Goal: Task Accomplishment & Management: Complete application form

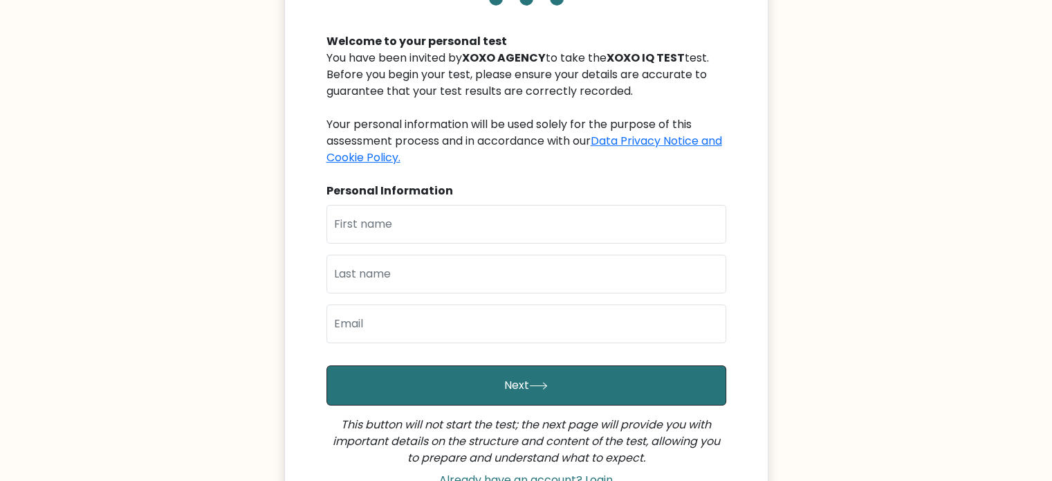
scroll to position [138, 0]
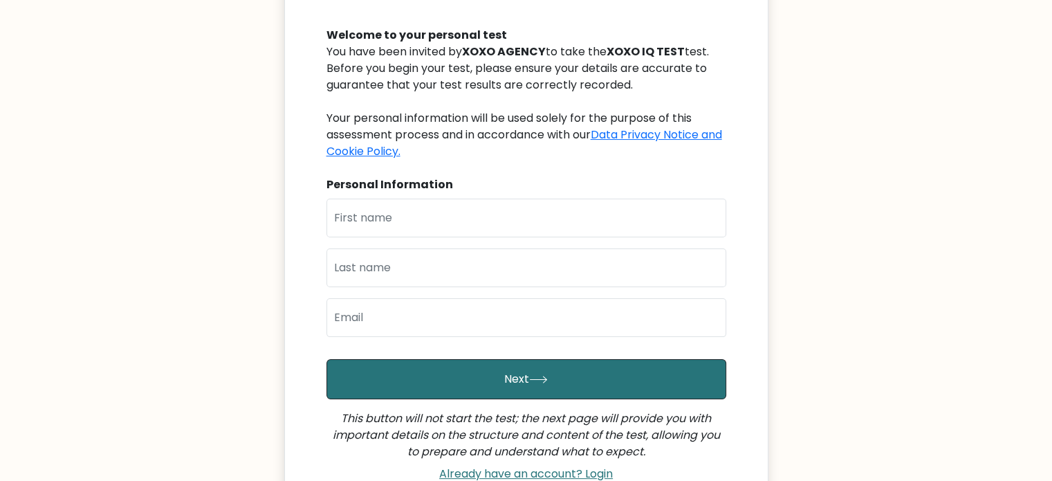
click at [405, 192] on div "Personal Information" at bounding box center [527, 184] width 400 height 17
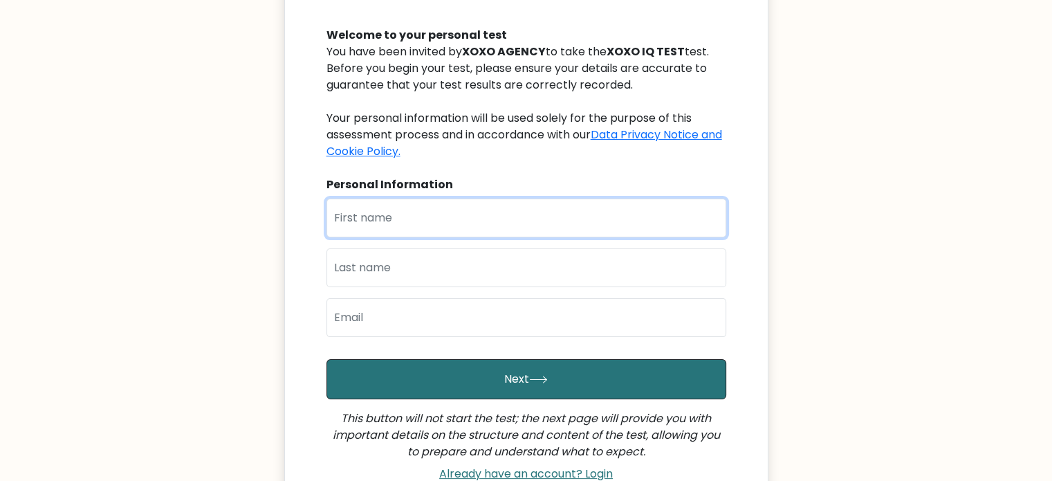
click at [405, 212] on input "text" at bounding box center [527, 218] width 400 height 39
type input "Kevin John"
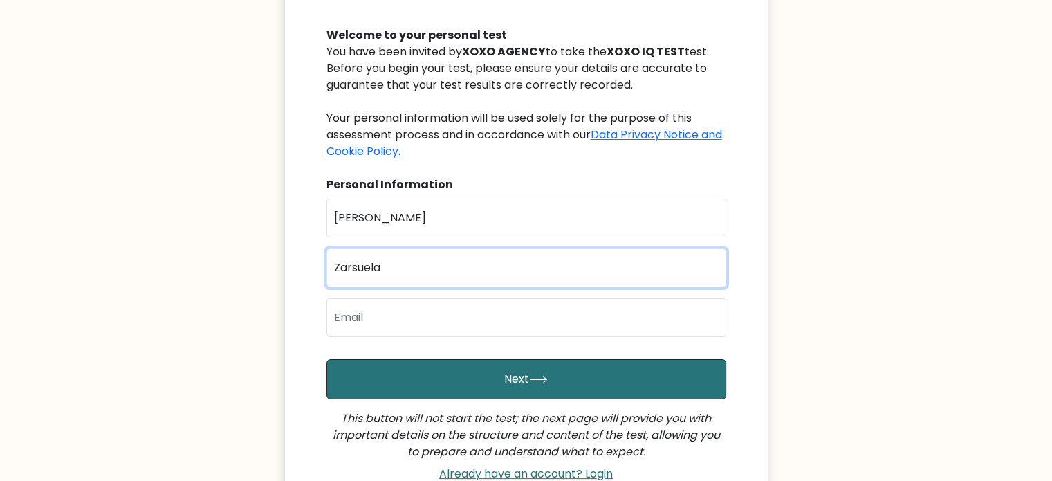
type input "Zarsuela"
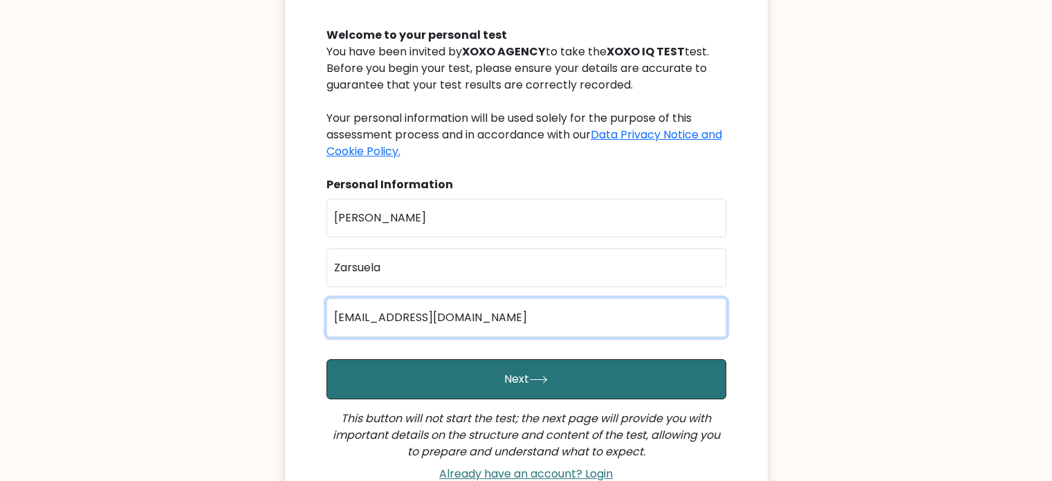
type input "[EMAIL_ADDRESS][DOMAIN_NAME]"
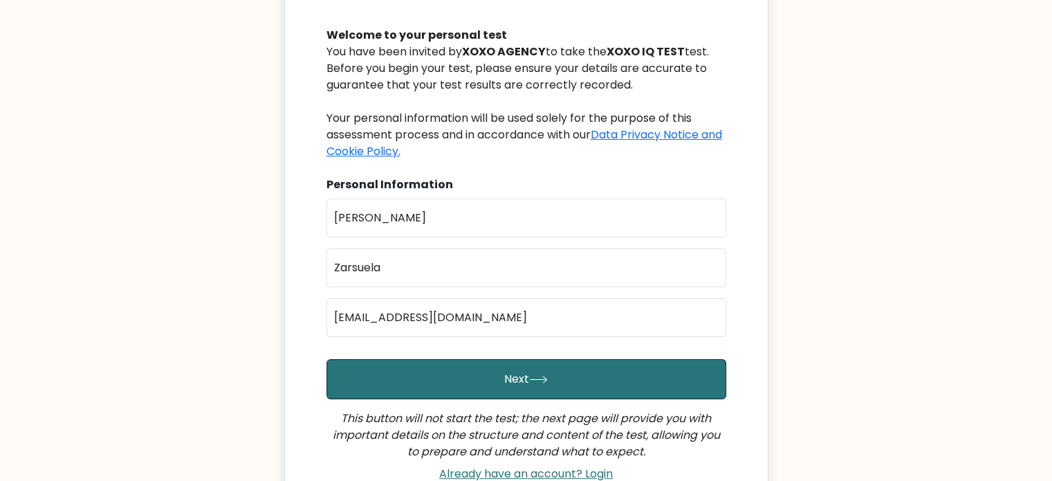
click at [499, 403] on form "First Name Kevin John Last Name Zarsuela Email zarsuelakevin@gmail.com Next Thi…" at bounding box center [527, 343] width 400 height 289
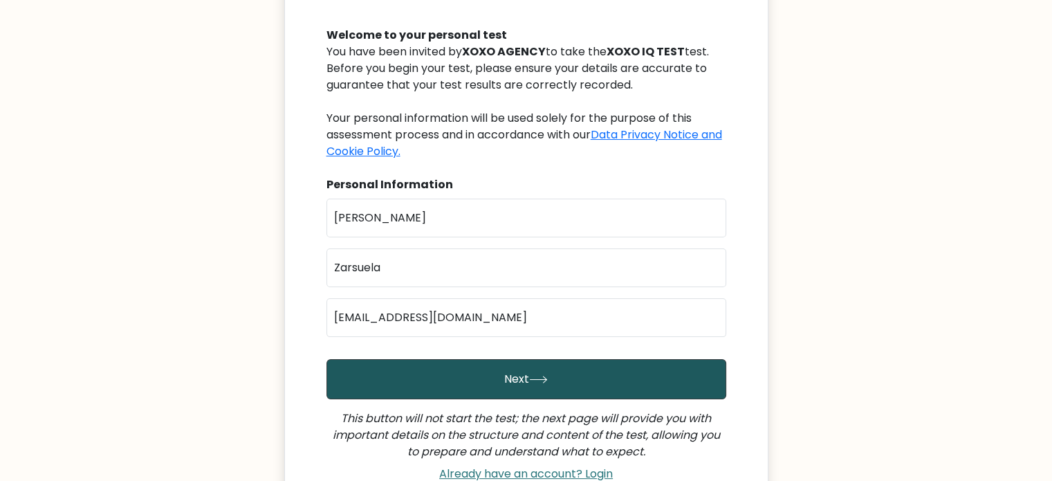
click at [495, 380] on button "Next" at bounding box center [527, 379] width 400 height 40
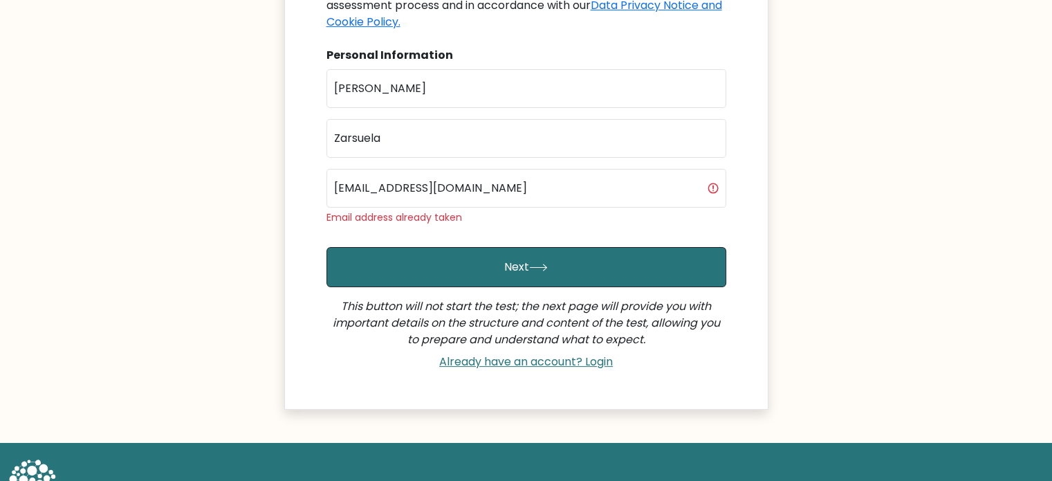
scroll to position [244, 0]
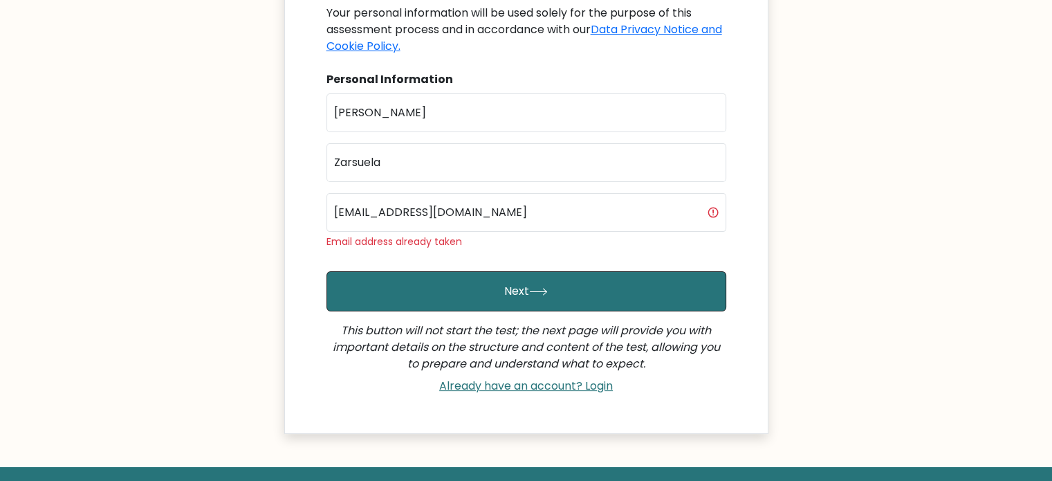
click at [511, 374] on div "Already have an account? Login" at bounding box center [527, 386] width 400 height 28
click at [516, 385] on link "Already have an account? Login" at bounding box center [526, 386] width 185 height 16
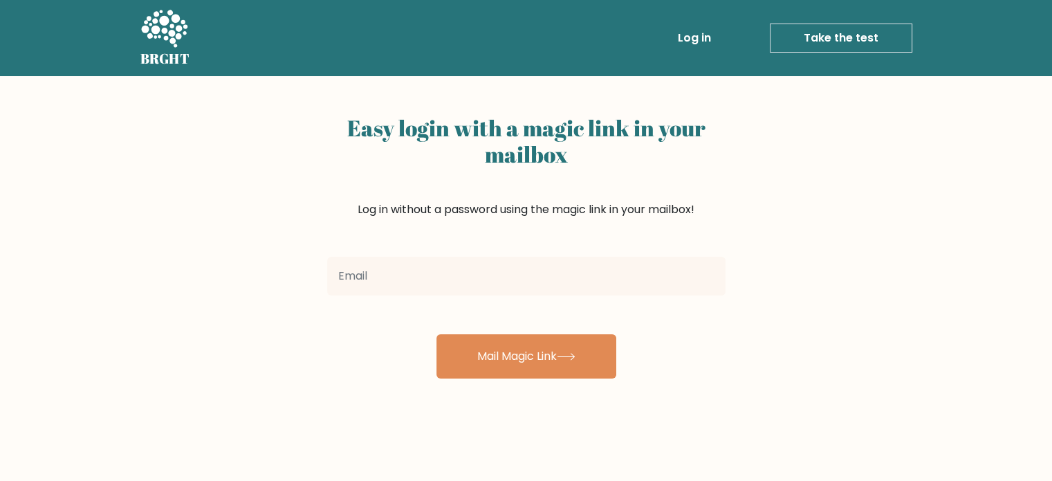
click at [435, 268] on input "email" at bounding box center [526, 276] width 399 height 39
type input "zarsuelakevin@gmail.com"
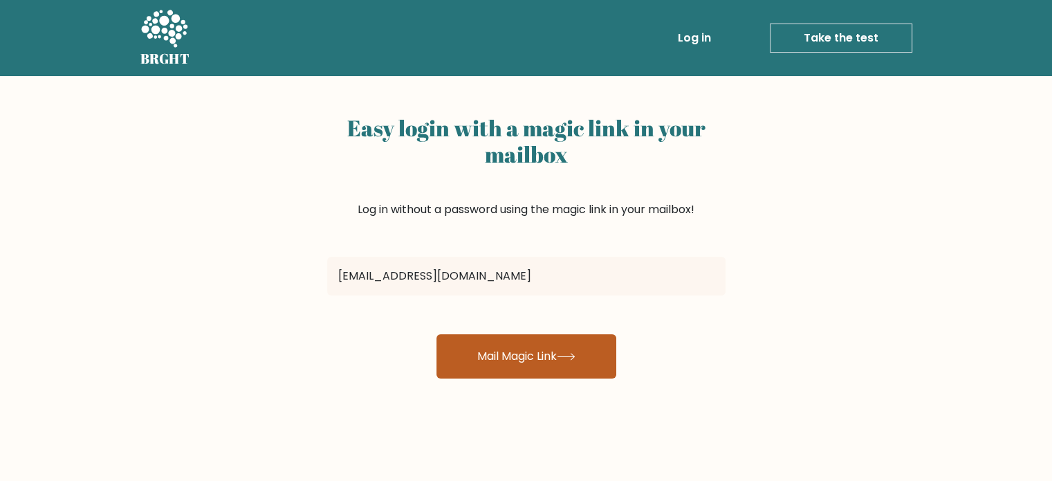
click at [476, 344] on button "Mail Magic Link" at bounding box center [527, 356] width 180 height 44
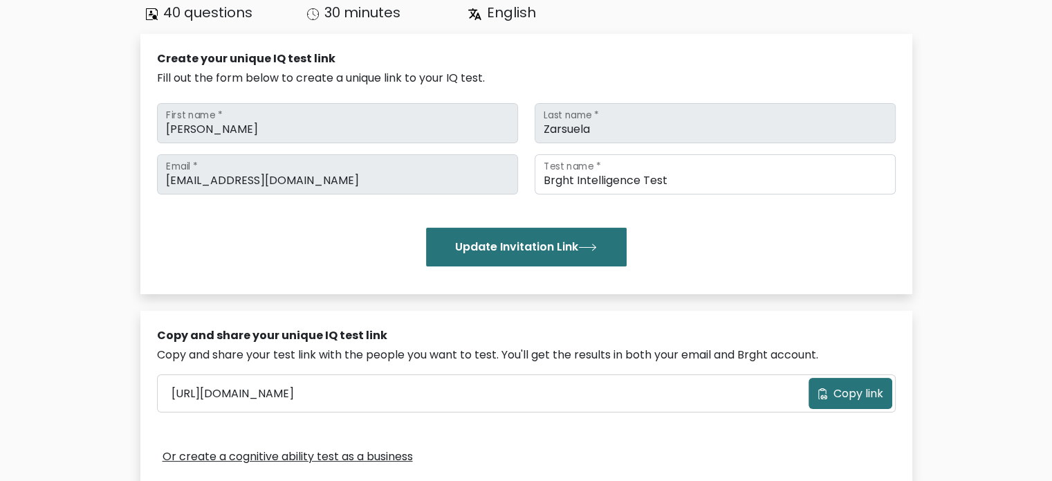
scroll to position [208, 0]
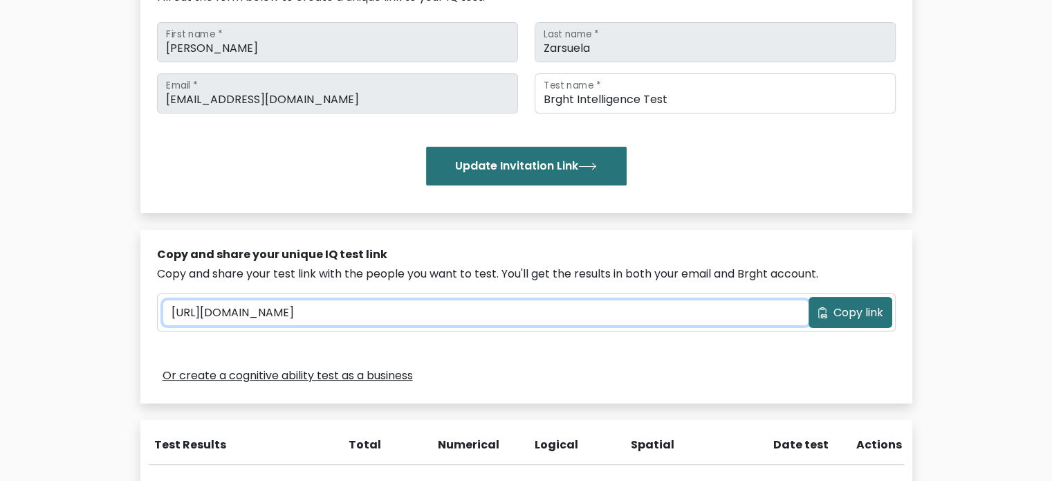
click at [554, 313] on input "https://brght.org/share/70ej8r6k/?brght-intelligence-test" at bounding box center [486, 312] width 646 height 25
click at [554, 313] on input "[URL][DOMAIN_NAME]" at bounding box center [486, 312] width 646 height 25
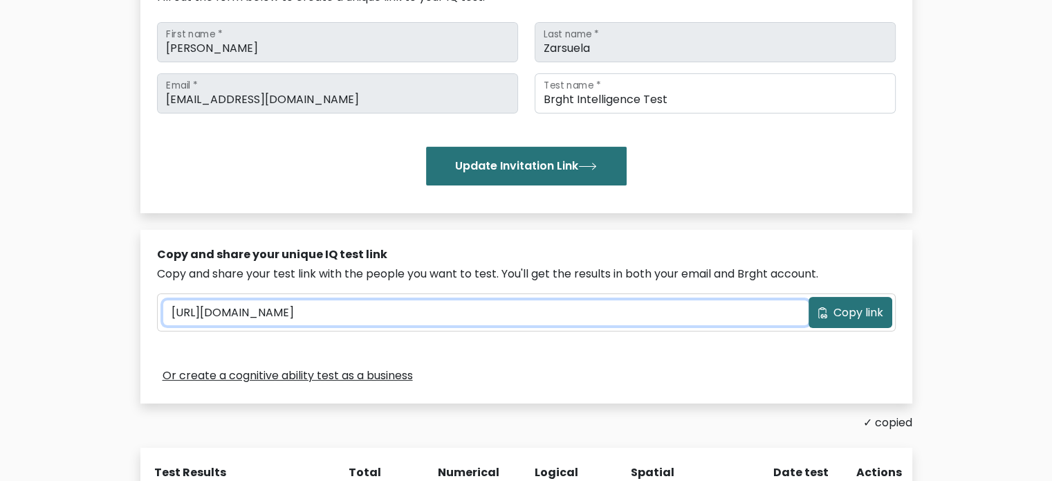
click at [554, 313] on input "[URL][DOMAIN_NAME]" at bounding box center [486, 312] width 646 height 25
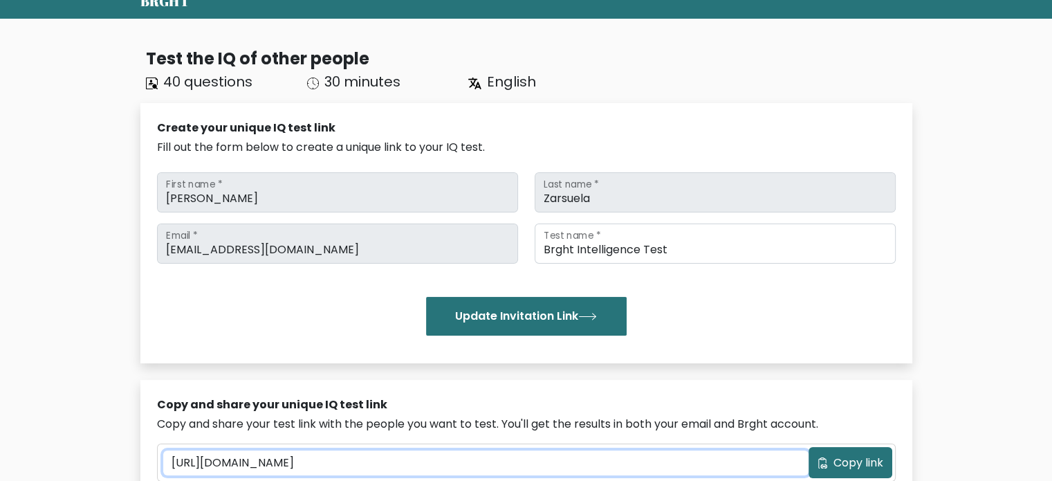
scroll to position [0, 0]
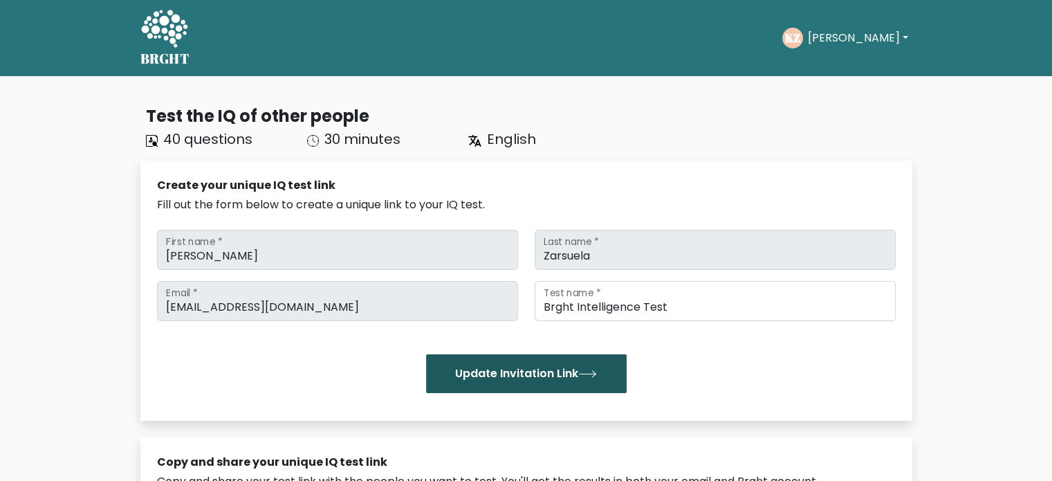
click at [526, 367] on button "Update Invitation Link" at bounding box center [526, 373] width 201 height 39
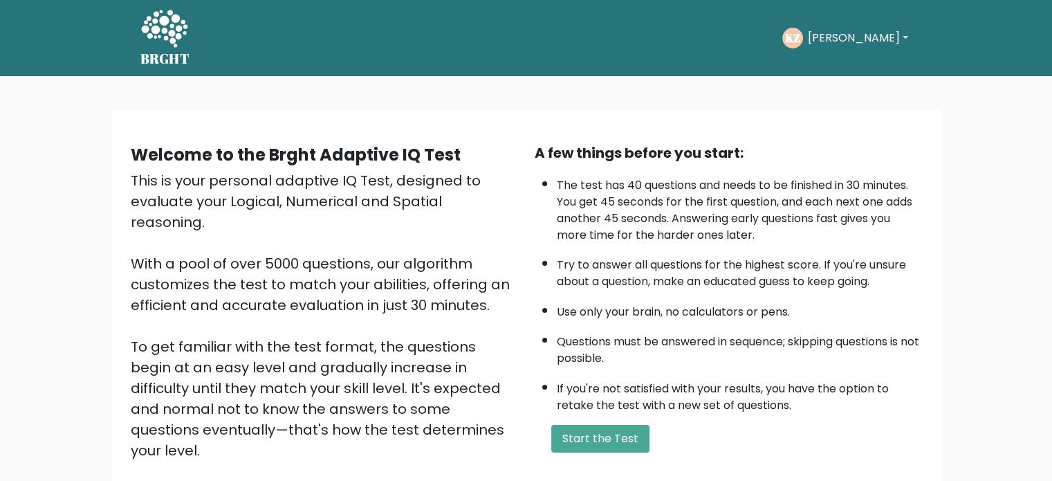
scroll to position [138, 0]
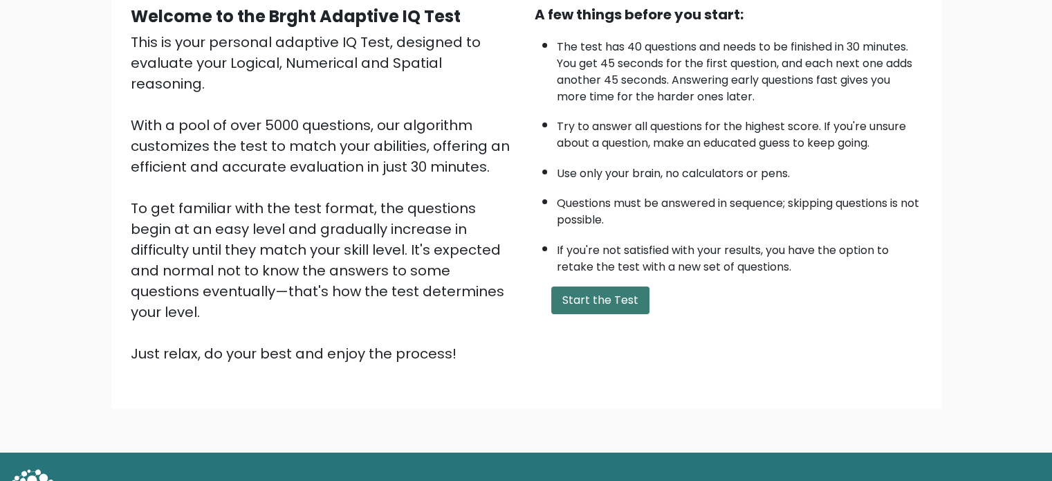
click at [617, 288] on button "Start the Test" at bounding box center [600, 300] width 98 height 28
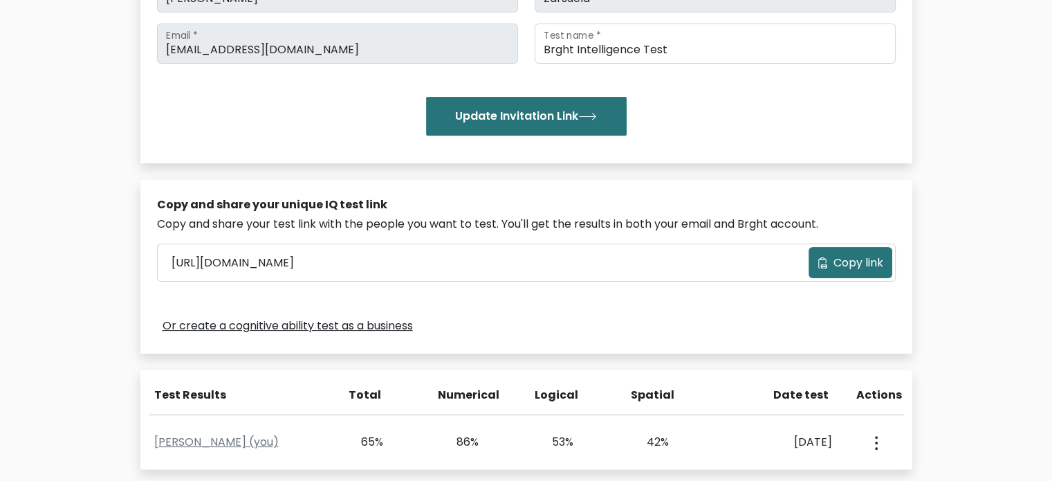
scroll to position [346, 0]
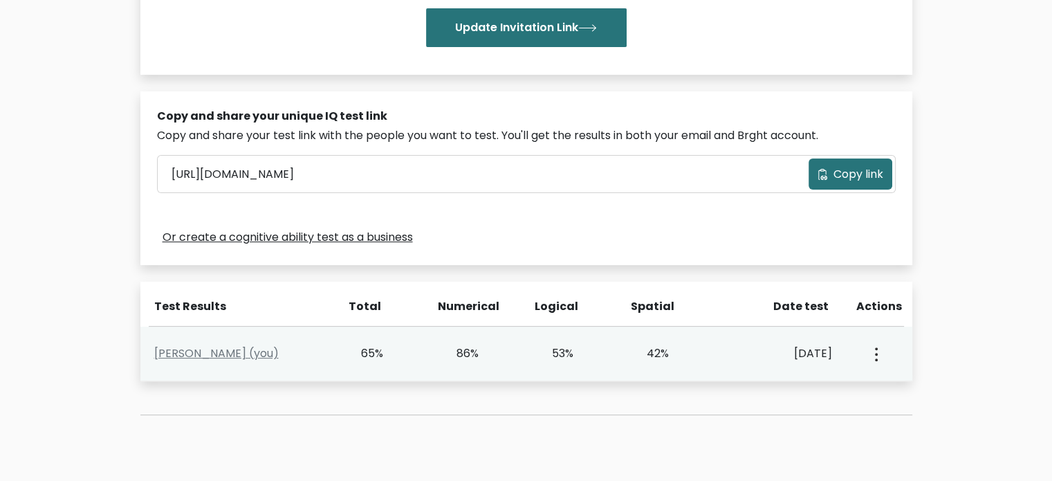
click at [873, 354] on button "button" at bounding box center [875, 353] width 11 height 43
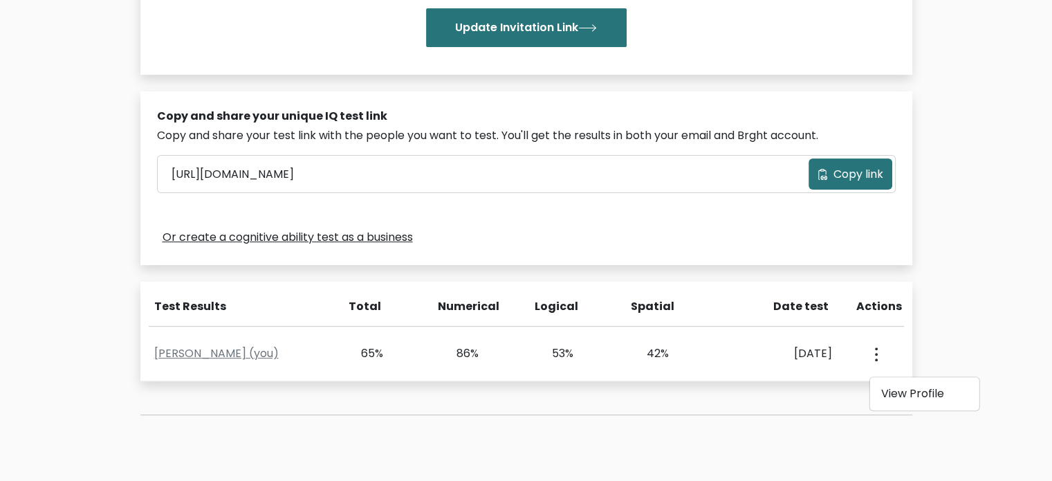
click at [924, 406] on ul "View Profile" at bounding box center [924, 393] width 111 height 35
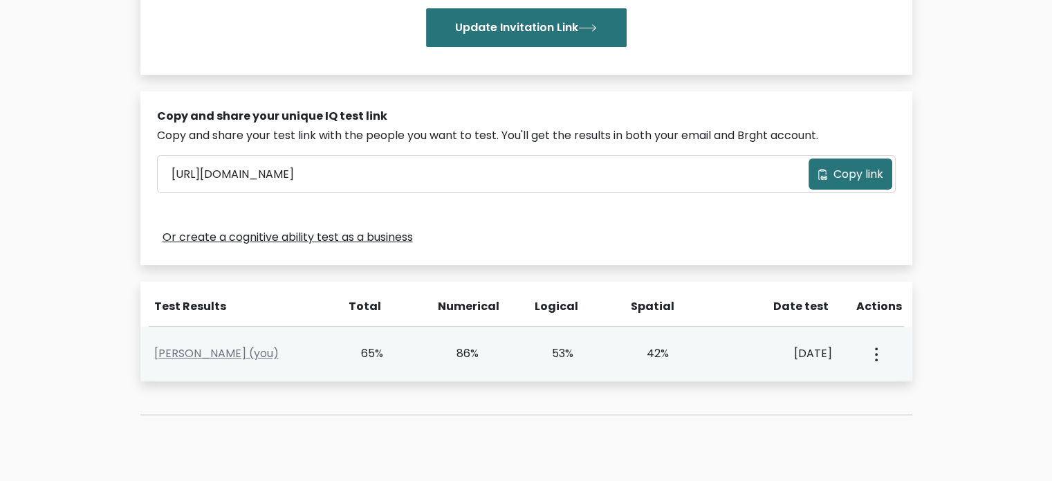
click at [877, 354] on icon "button" at bounding box center [876, 354] width 3 height 14
click at [886, 395] on link "View Profile" at bounding box center [924, 394] width 109 height 22
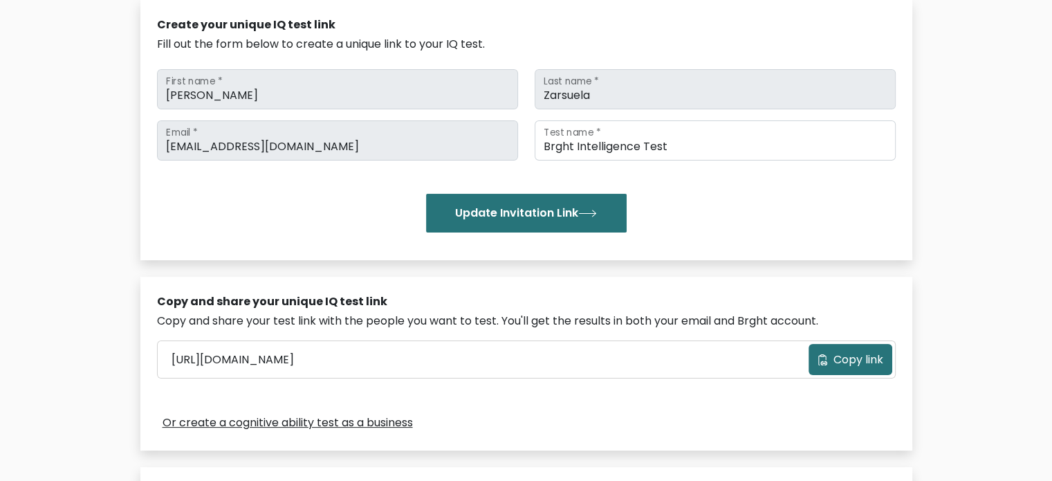
scroll to position [138, 0]
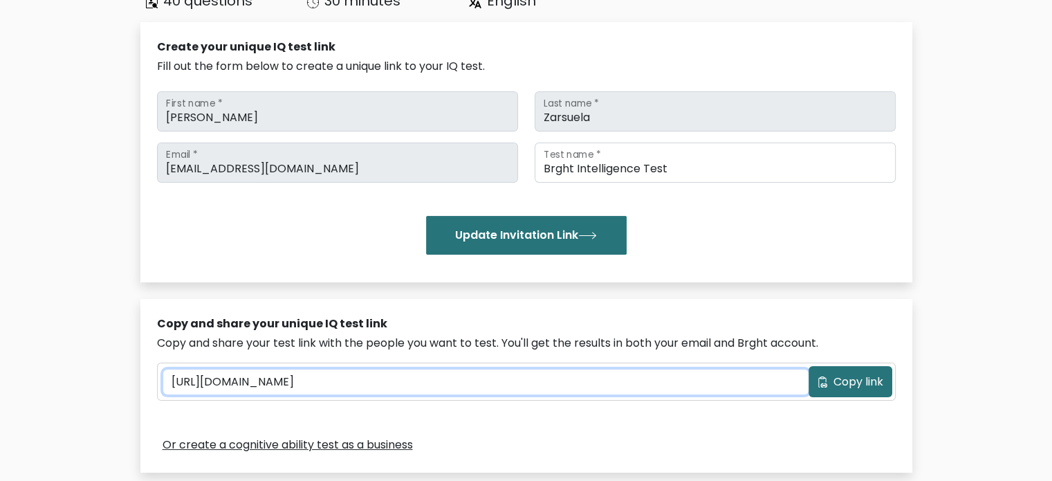
drag, startPoint x: 428, startPoint y: 389, endPoint x: 419, endPoint y: 384, distance: 9.6
click at [427, 387] on input "[URL][DOMAIN_NAME]" at bounding box center [486, 382] width 646 height 25
click at [419, 384] on input "[URL][DOMAIN_NAME]" at bounding box center [486, 382] width 646 height 25
click at [419, 383] on input "[URL][DOMAIN_NAME]" at bounding box center [486, 382] width 646 height 25
click at [419, 382] on input "[URL][DOMAIN_NAME]" at bounding box center [486, 382] width 646 height 25
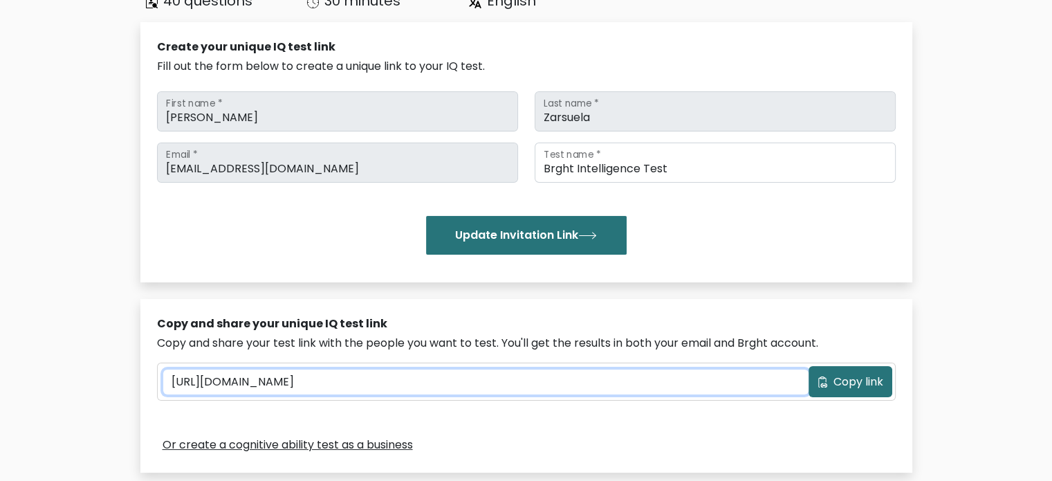
click at [419, 382] on input "https://brght.org/share/70ej8r6k/?brght-intelligence-test" at bounding box center [486, 382] width 646 height 25
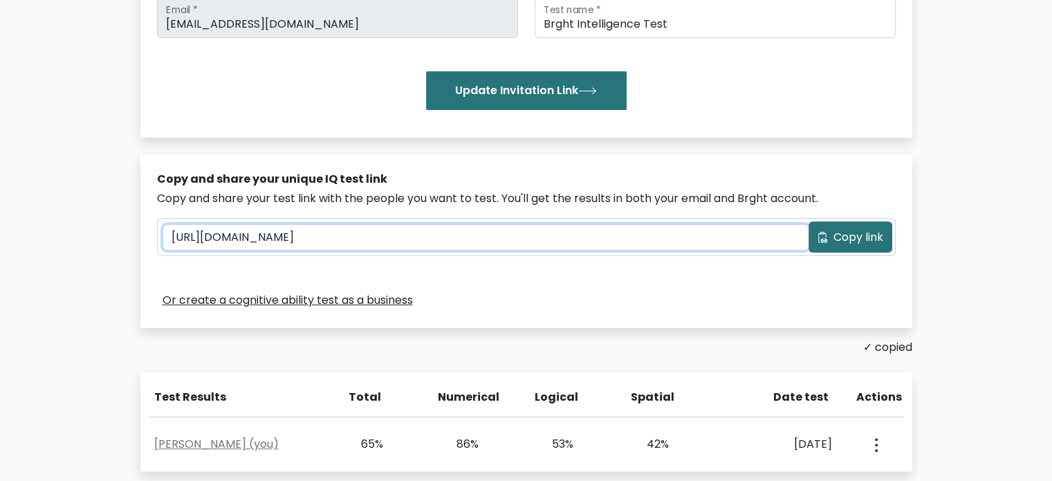
scroll to position [6, 0]
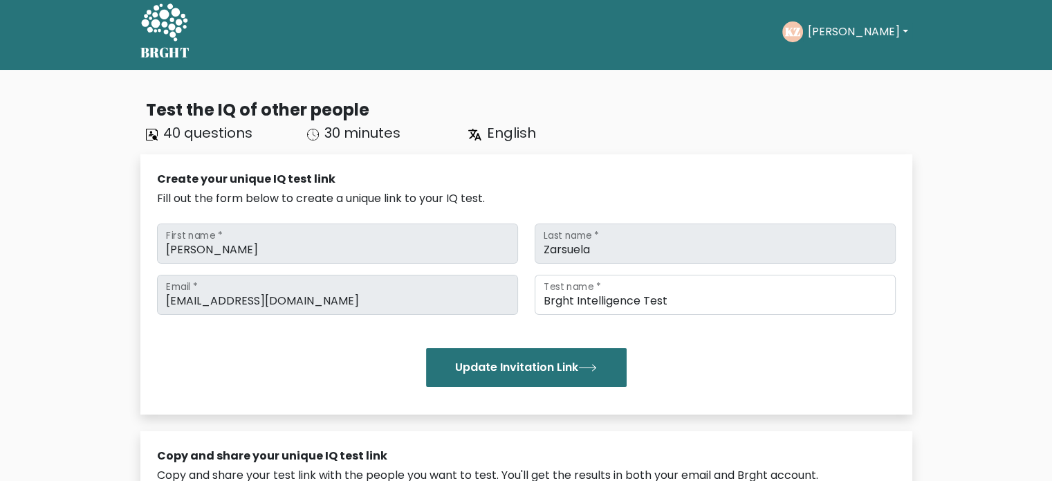
click at [817, 29] on button "[PERSON_NAME]" at bounding box center [857, 32] width 109 height 18
click at [822, 60] on link "Dashboard" at bounding box center [837, 61] width 109 height 22
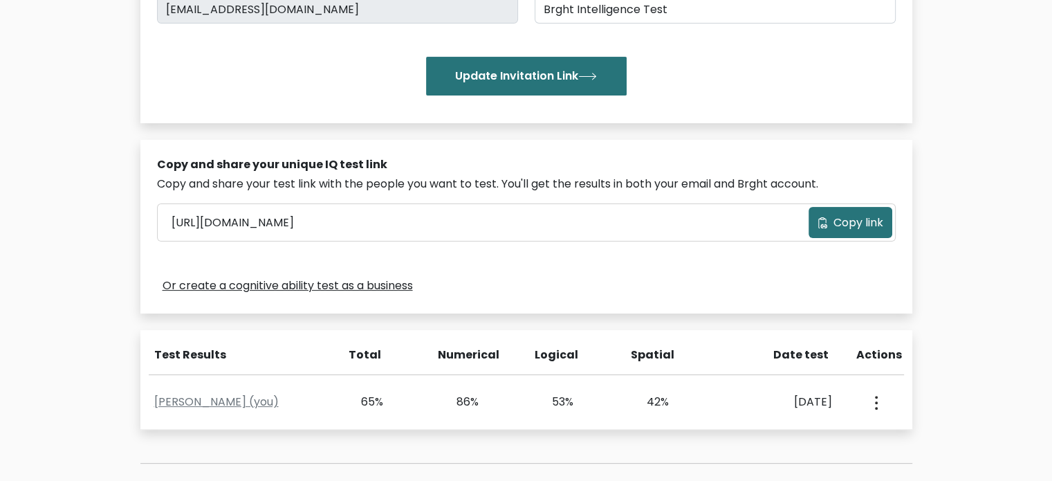
scroll to position [346, 0]
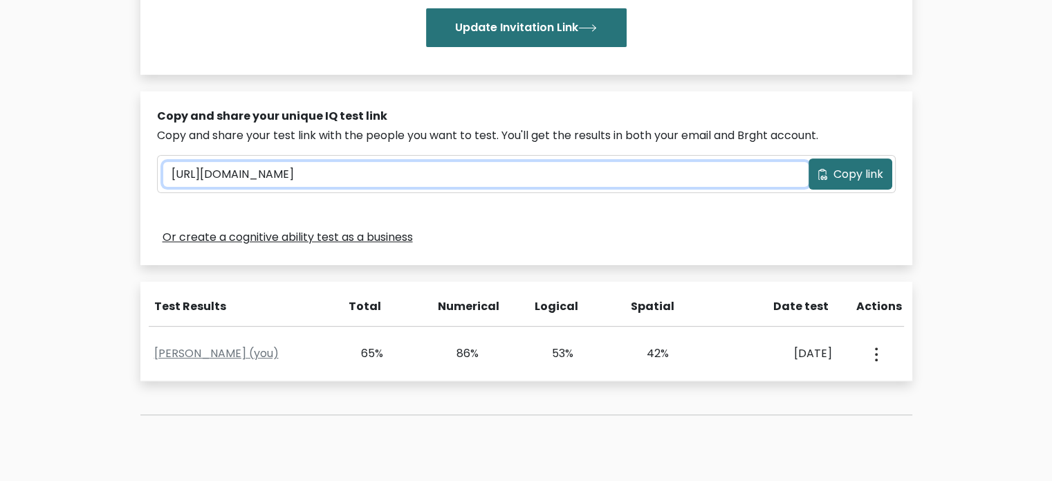
click at [370, 175] on input "[URL][DOMAIN_NAME]" at bounding box center [486, 174] width 646 height 25
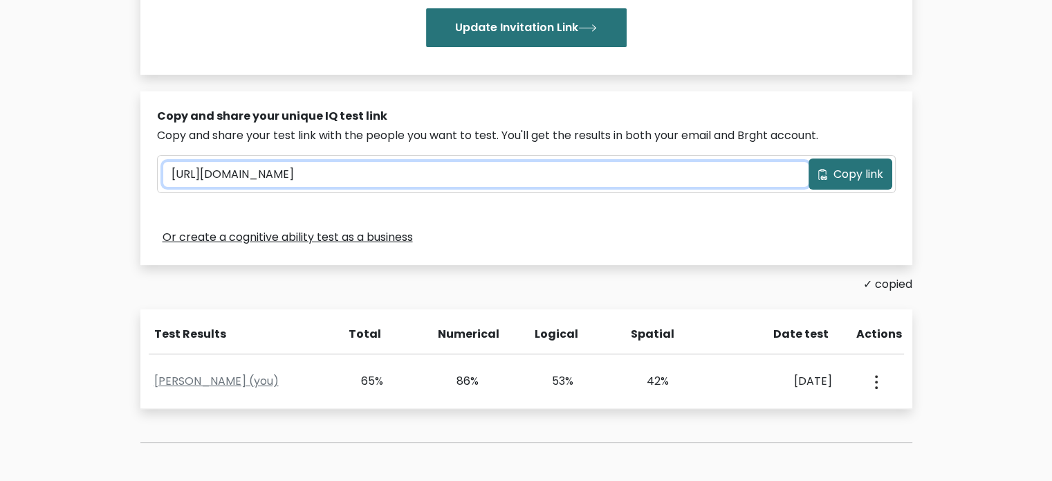
click at [370, 175] on input "[URL][DOMAIN_NAME]" at bounding box center [486, 174] width 646 height 25
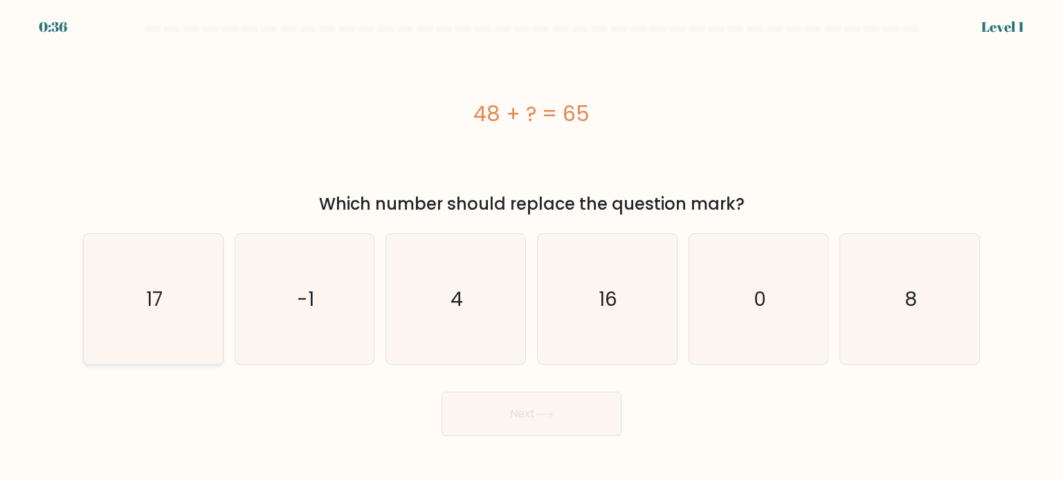
click at [141, 253] on icon "17" at bounding box center [153, 299] width 130 height 130
click at [531, 248] on input "a. 17" at bounding box center [531, 244] width 1 height 7
radio input "true"
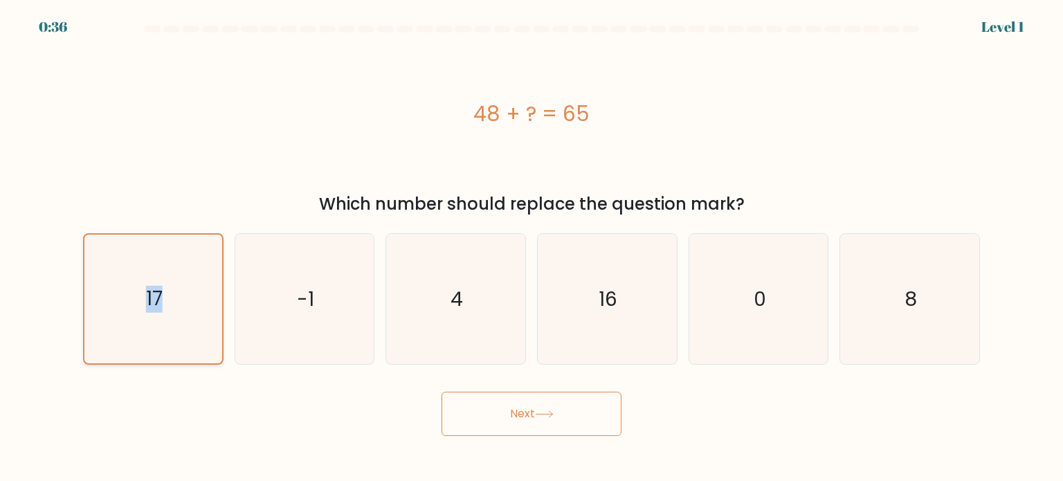
click at [141, 253] on icon "17" at bounding box center [153, 299] width 129 height 129
click at [531, 248] on input "a. 17" at bounding box center [531, 244] width 1 height 7
drag, startPoint x: 464, startPoint y: 395, endPoint x: 490, endPoint y: 392, distance: 26.5
click at [468, 395] on button "Next" at bounding box center [531, 414] width 180 height 44
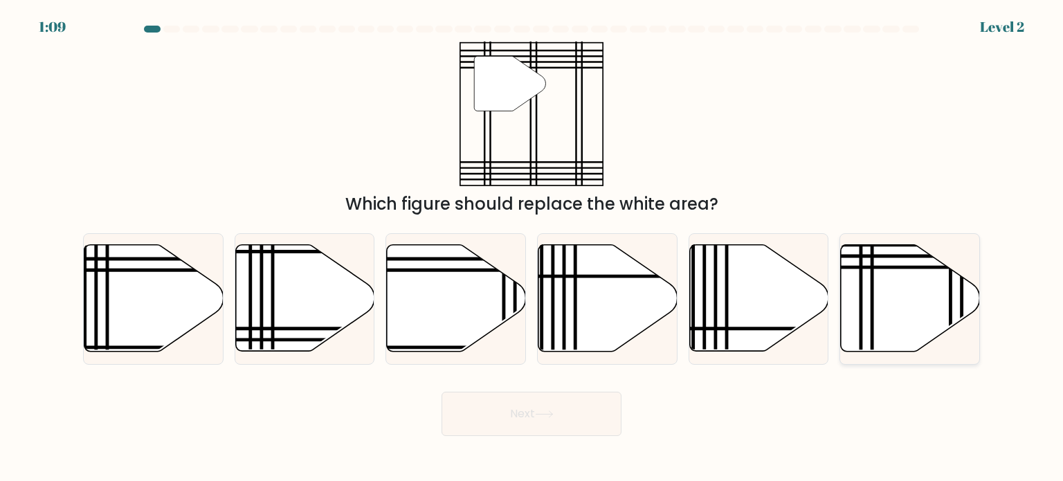
click at [909, 306] on icon at bounding box center [910, 298] width 139 height 107
click at [532, 248] on input "f." at bounding box center [531, 244] width 1 height 7
radio input "true"
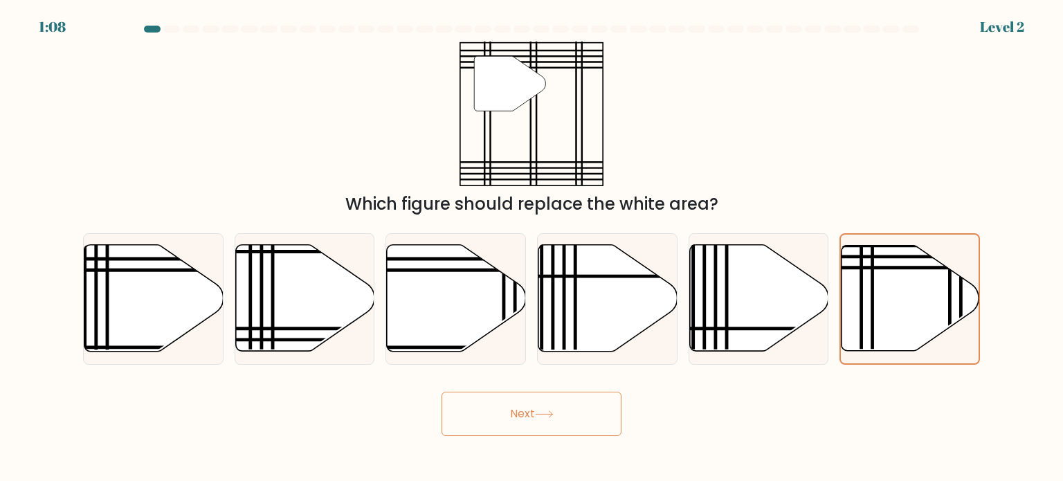
click at [517, 416] on button "Next" at bounding box center [531, 414] width 180 height 44
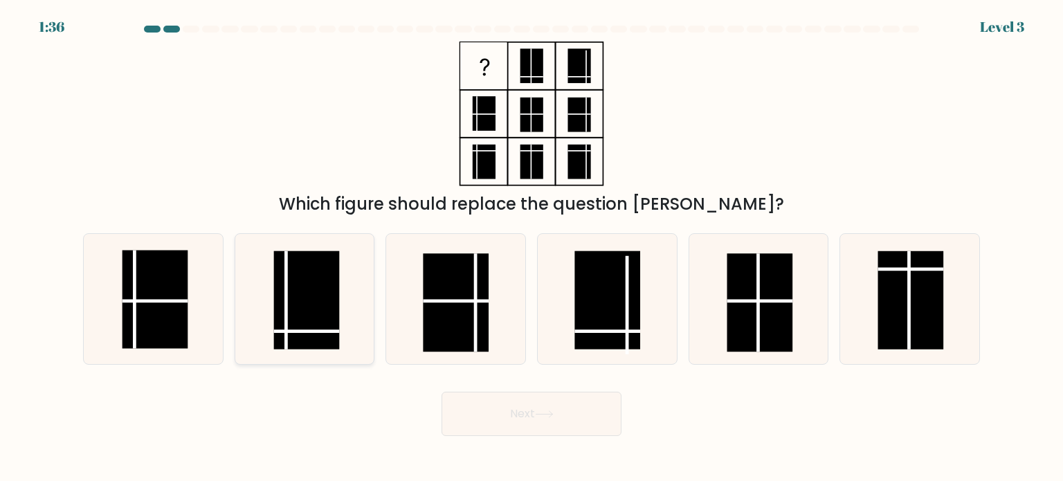
click at [299, 295] on rect at bounding box center [307, 299] width 66 height 98
click at [531, 248] on input "b." at bounding box center [531, 244] width 1 height 7
radio input "true"
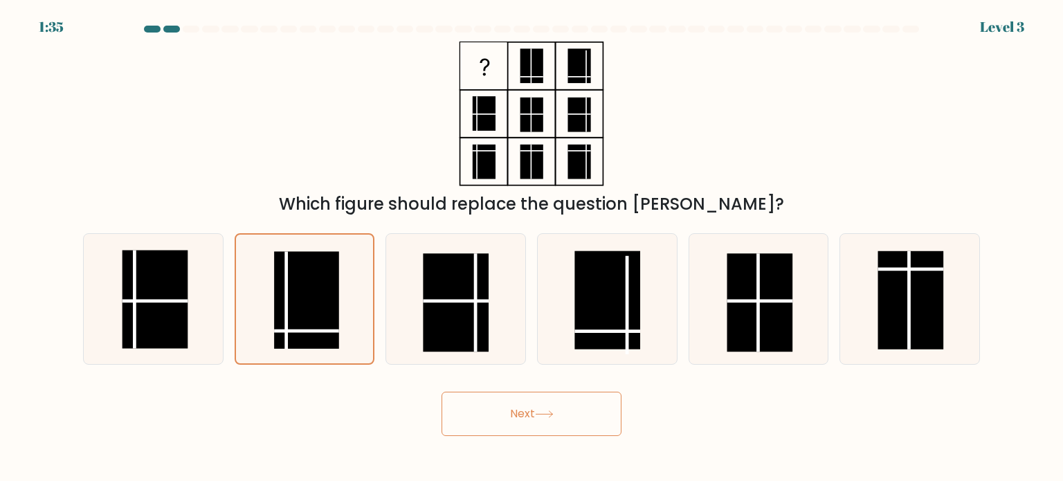
click at [496, 395] on button "Next" at bounding box center [531, 414] width 180 height 44
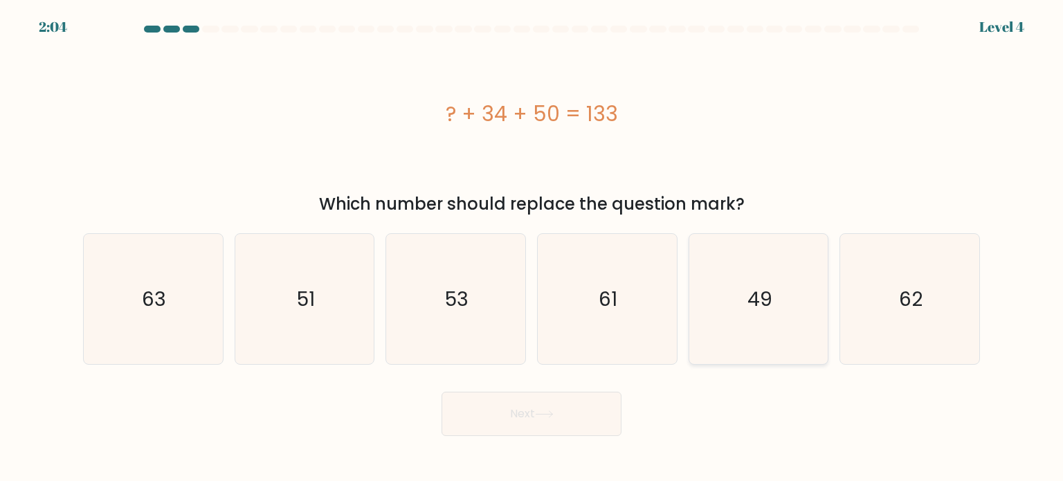
click at [718, 293] on icon "49" at bounding box center [758, 299] width 130 height 130
click at [532, 248] on input "e. 49" at bounding box center [531, 244] width 1 height 7
radio input "true"
click at [509, 410] on button "Next" at bounding box center [531, 414] width 180 height 44
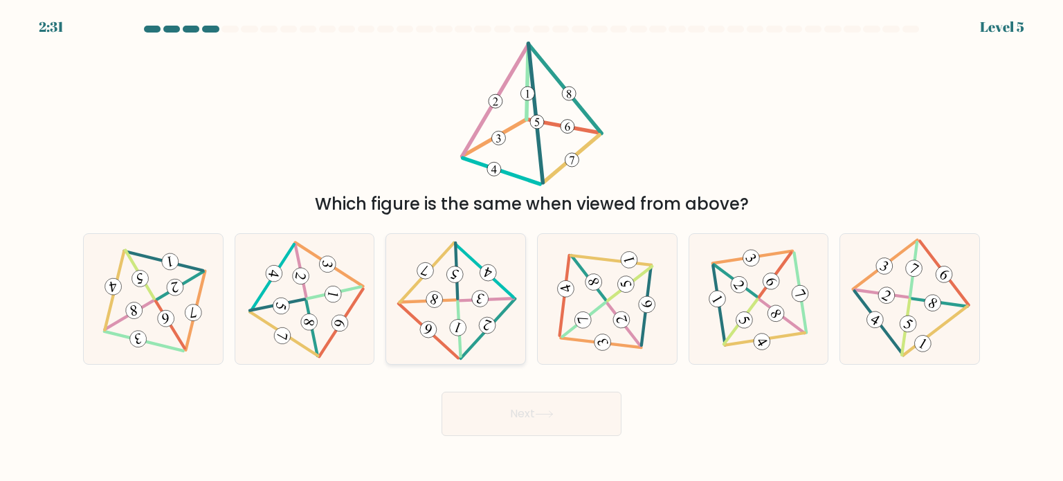
click at [452, 331] on 830 at bounding box center [457, 328] width 21 height 21
click at [531, 248] on input "c." at bounding box center [531, 244] width 1 height 7
radio input "true"
click at [535, 414] on button "Next" at bounding box center [531, 414] width 180 height 44
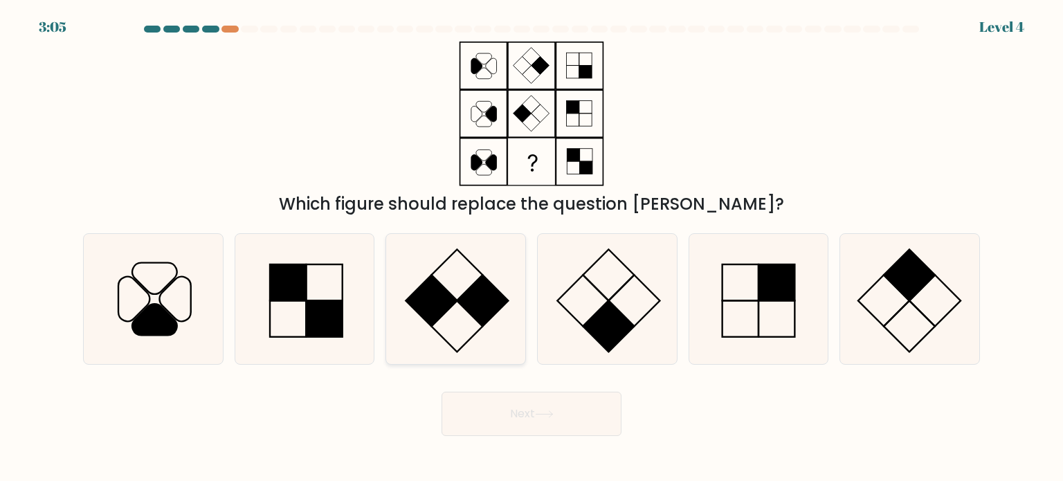
click at [463, 290] on icon at bounding box center [455, 299] width 130 height 130
click at [531, 248] on input "c." at bounding box center [531, 244] width 1 height 7
radio input "true"
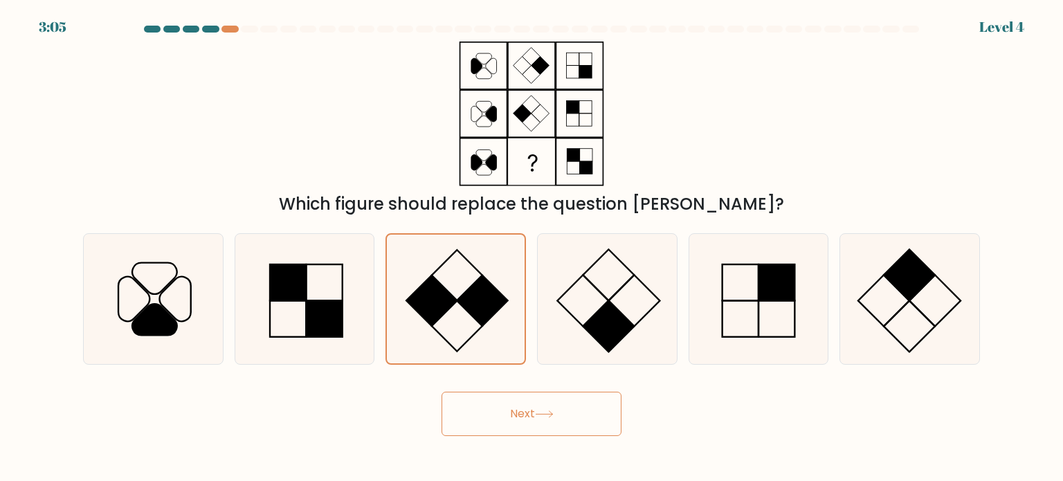
click at [557, 406] on button "Next" at bounding box center [531, 414] width 180 height 44
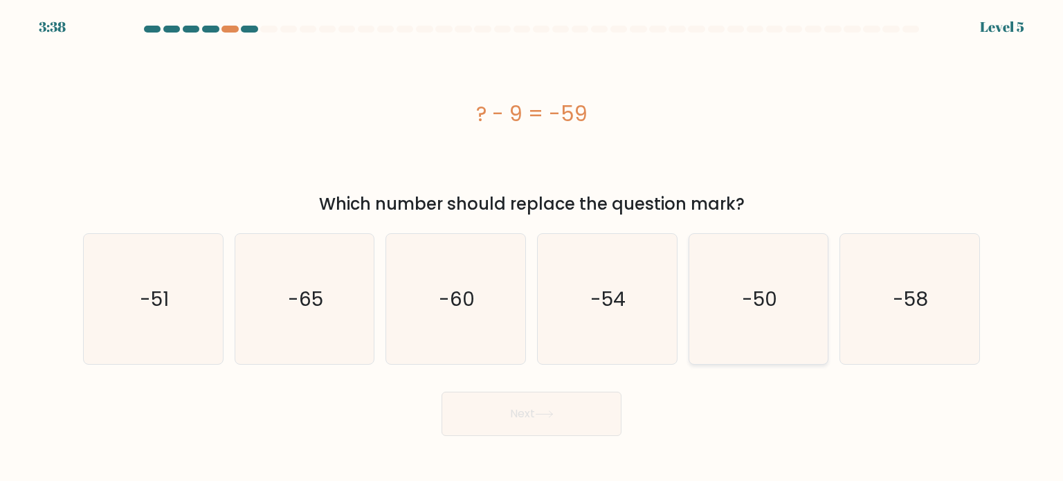
click at [736, 285] on icon "-50" at bounding box center [758, 299] width 130 height 130
click at [532, 248] on input "e. -50" at bounding box center [531, 244] width 1 height 7
radio input "true"
click at [538, 414] on icon at bounding box center [544, 414] width 19 height 8
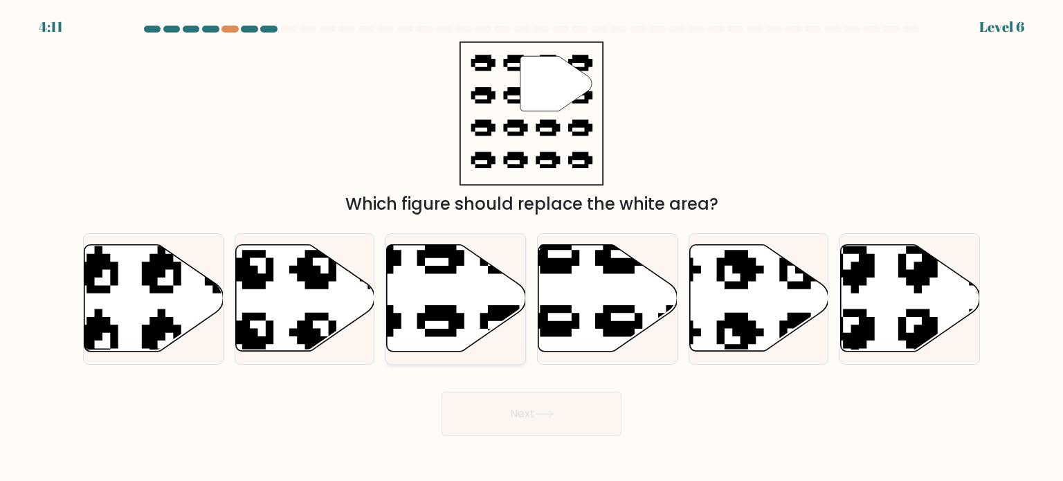
click at [460, 303] on icon at bounding box center [456, 298] width 139 height 107
click at [531, 248] on input "c." at bounding box center [531, 244] width 1 height 7
radio input "true"
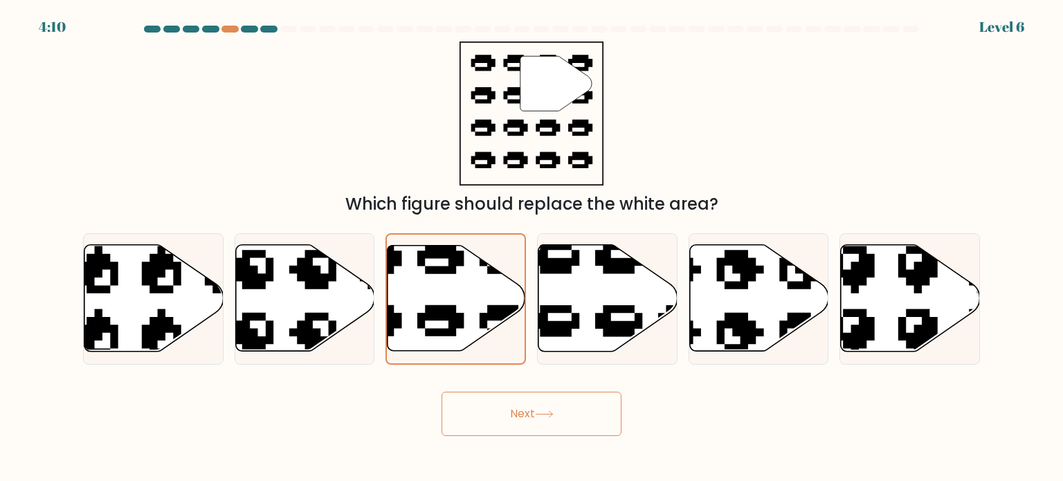
click at [548, 409] on button "Next" at bounding box center [531, 414] width 180 height 44
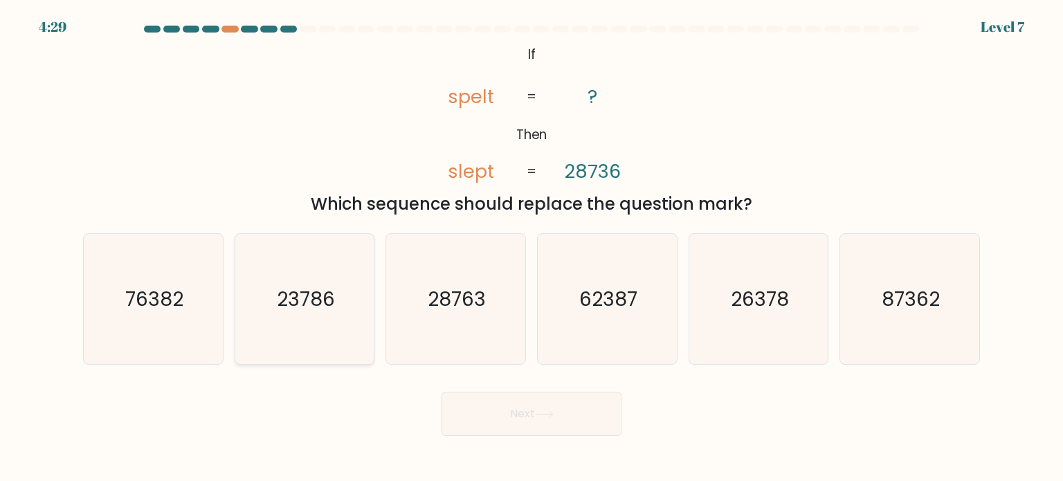
click at [302, 268] on icon "23786" at bounding box center [304, 299] width 130 height 130
click at [531, 248] on input "b. 23786" at bounding box center [531, 244] width 1 height 7
radio input "true"
click at [530, 415] on button "Next" at bounding box center [531, 414] width 180 height 44
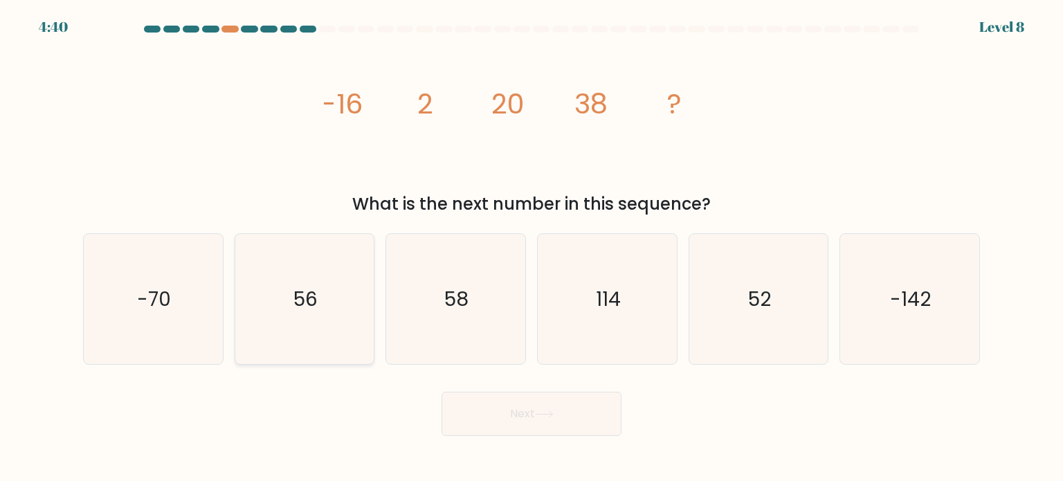
click at [318, 280] on icon "56" at bounding box center [304, 299] width 130 height 130
click at [531, 248] on input "b. 56" at bounding box center [531, 244] width 1 height 7
radio input "true"
click at [436, 430] on div "Next" at bounding box center [531, 408] width 913 height 55
click at [490, 427] on button "Next" at bounding box center [531, 414] width 180 height 44
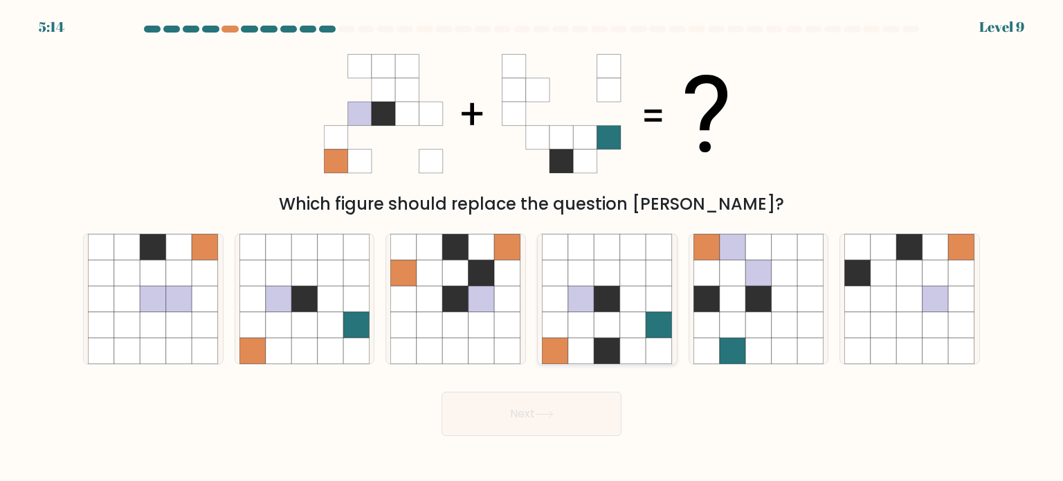
click at [662, 291] on icon at bounding box center [659, 299] width 26 height 26
click at [532, 248] on input "d." at bounding box center [531, 244] width 1 height 7
radio input "true"
click at [559, 435] on button "Next" at bounding box center [531, 414] width 180 height 44
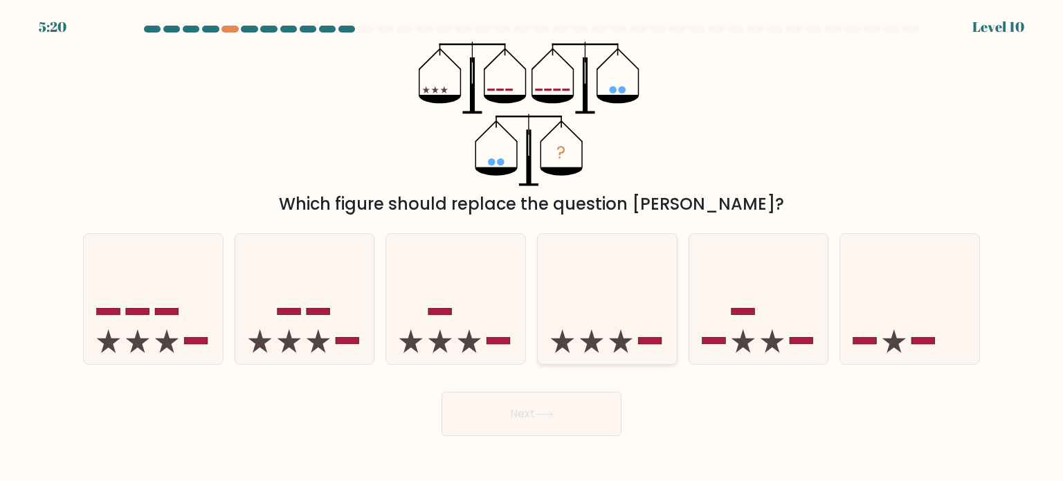
click at [608, 305] on icon at bounding box center [607, 298] width 139 height 115
click at [532, 248] on input "d." at bounding box center [531, 244] width 1 height 7
radio input "true"
click at [578, 419] on button "Next" at bounding box center [531, 414] width 180 height 44
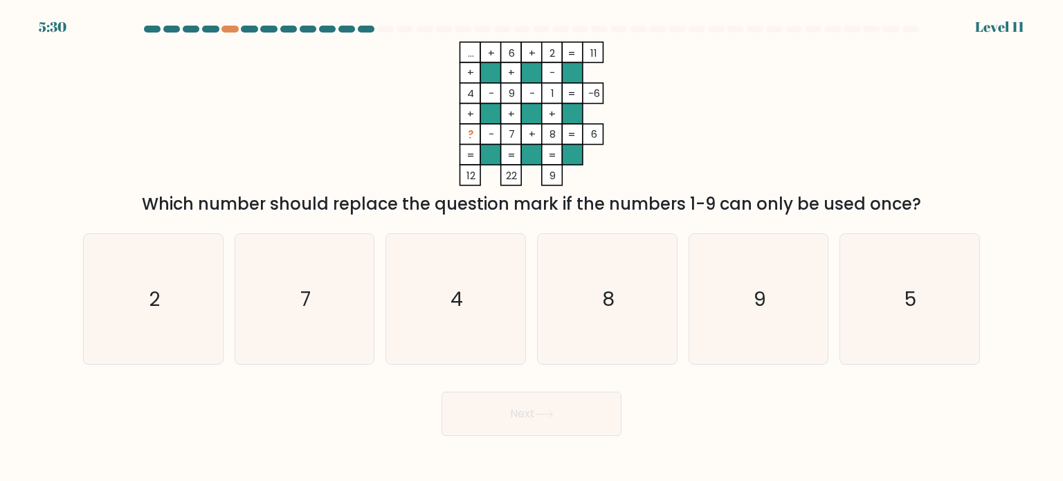
click at [330, 221] on form at bounding box center [531, 231] width 1063 height 410
drag, startPoint x: 331, startPoint y: 215, endPoint x: 300, endPoint y: 193, distance: 38.2
click at [331, 215] on form at bounding box center [531, 231] width 1063 height 410
click at [300, 193] on div "Which number should replace the question mark if the numbers 1-9 can only be us…" at bounding box center [531, 204] width 880 height 25
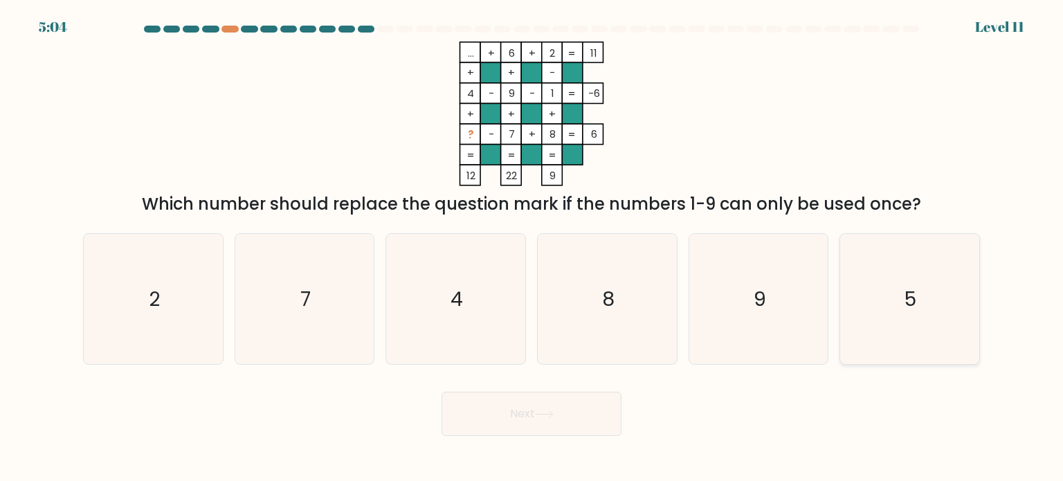
click at [958, 296] on icon "5" at bounding box center [909, 299] width 130 height 130
click at [532, 248] on input "f. 5" at bounding box center [531, 244] width 1 height 7
radio input "true"
click at [527, 414] on button "Next" at bounding box center [531, 414] width 180 height 44
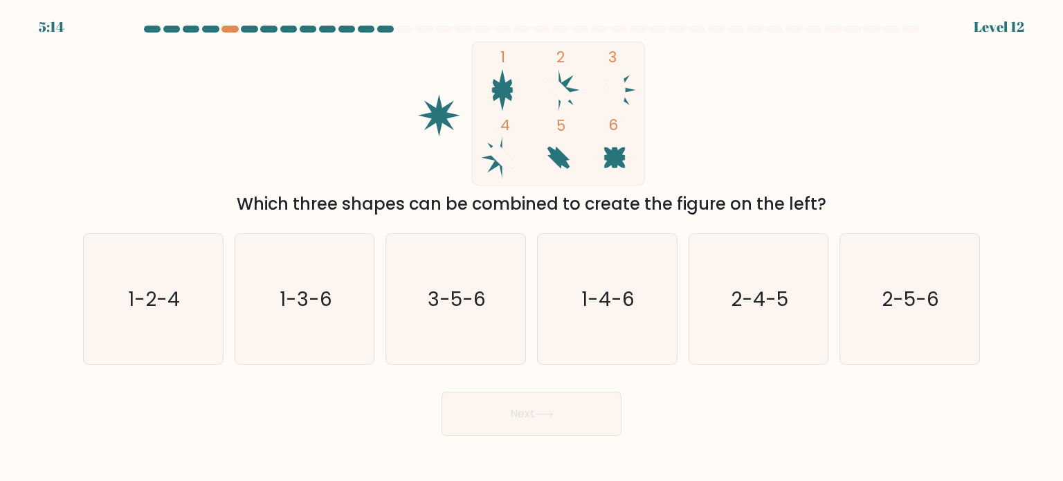
click at [507, 162] on icon at bounding box center [503, 158] width 30 height 30
click at [583, 314] on icon "1-4-6" at bounding box center [607, 299] width 130 height 130
click at [532, 248] on input "d. 1-4-6" at bounding box center [531, 244] width 1 height 7
radio input "true"
click at [526, 430] on button "Next" at bounding box center [531, 414] width 180 height 44
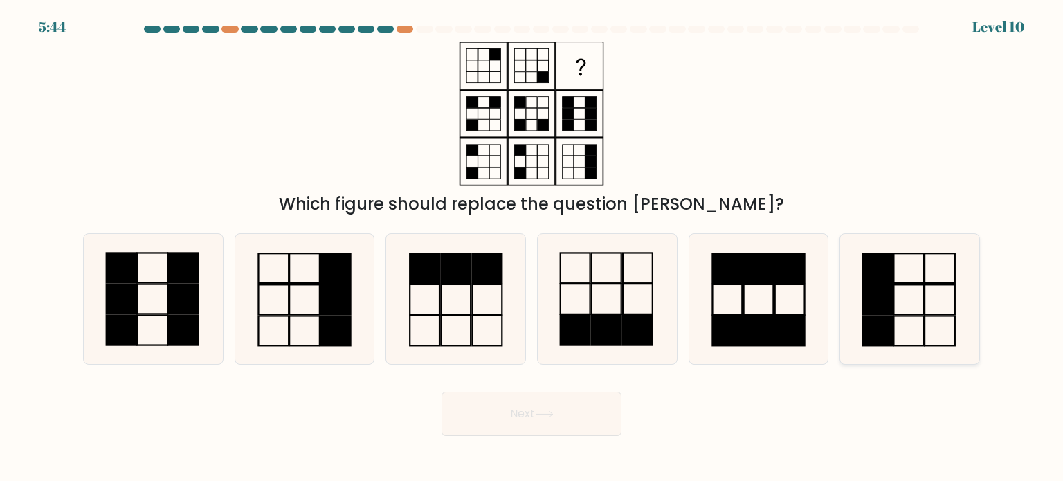
click at [871, 280] on rect at bounding box center [878, 268] width 30 height 30
click at [532, 248] on input "f." at bounding box center [531, 244] width 1 height 7
radio input "true"
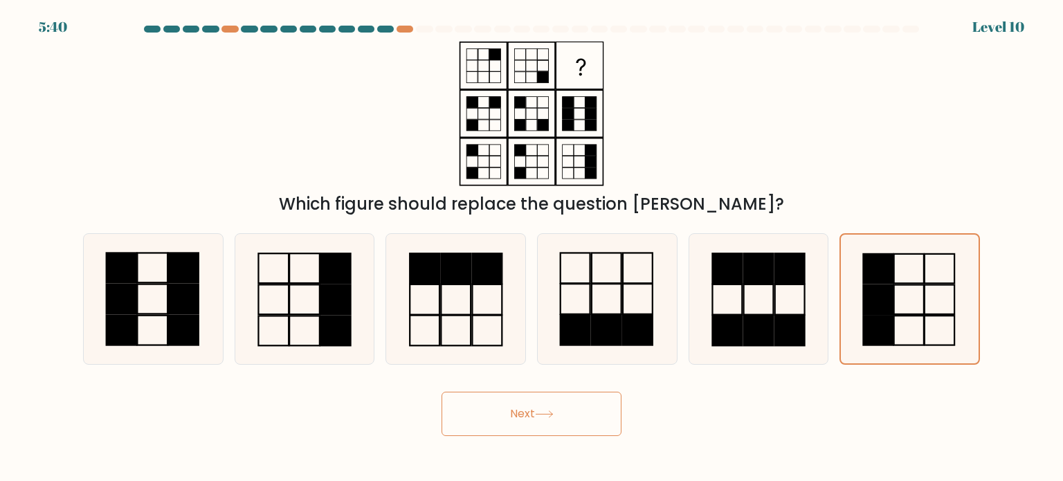
click at [534, 417] on button "Next" at bounding box center [531, 414] width 180 height 44
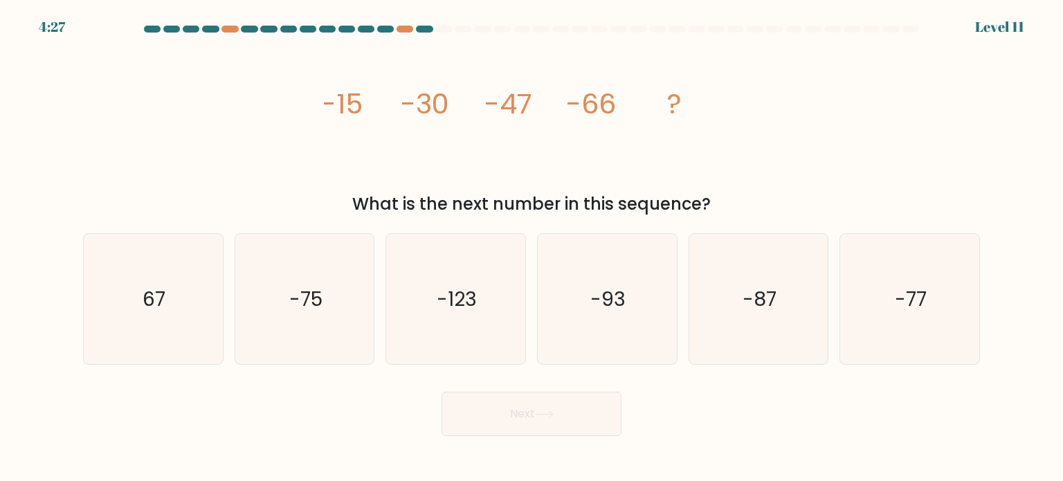
drag, startPoint x: 734, startPoint y: 311, endPoint x: 629, endPoint y: 387, distance: 129.8
click at [735, 311] on icon "-87" at bounding box center [758, 299] width 130 height 130
click at [532, 248] on input "e. -87" at bounding box center [531, 244] width 1 height 7
radio input "true"
click at [596, 424] on button "Next" at bounding box center [531, 414] width 180 height 44
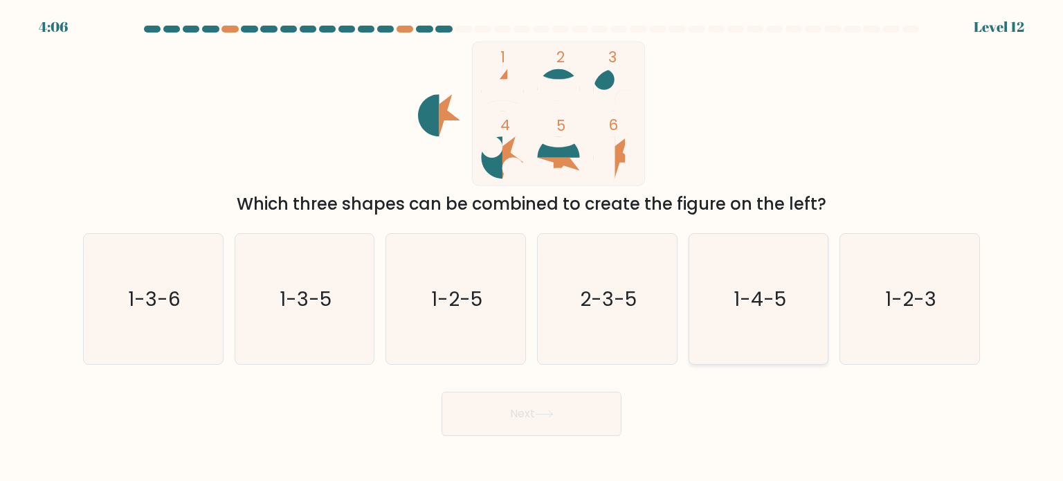
click at [762, 291] on text "1-4-5" at bounding box center [759, 298] width 53 height 28
click at [532, 248] on input "e. 1-4-5" at bounding box center [531, 244] width 1 height 7
radio input "true"
click at [324, 297] on text "1-3-5" at bounding box center [306, 298] width 52 height 28
click at [531, 248] on input "b. 1-3-5" at bounding box center [531, 244] width 1 height 7
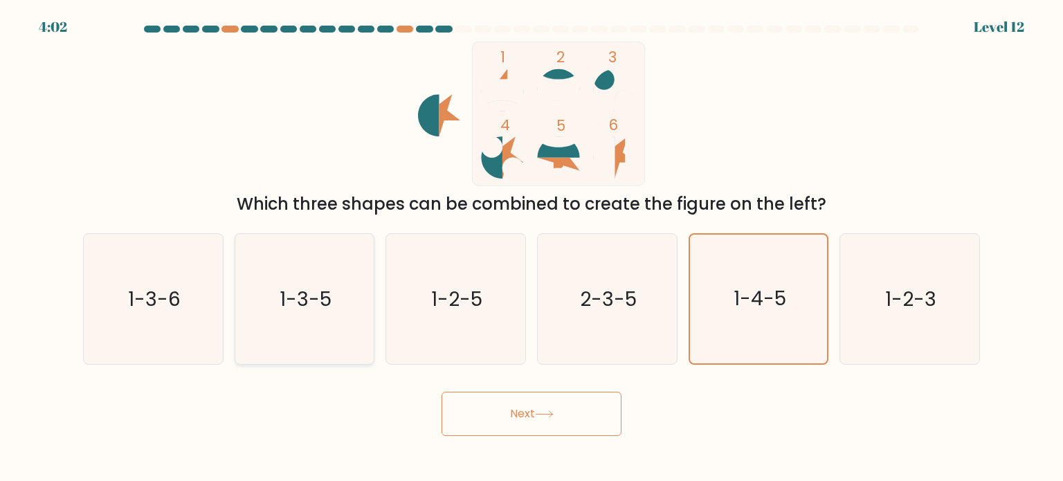
radio input "true"
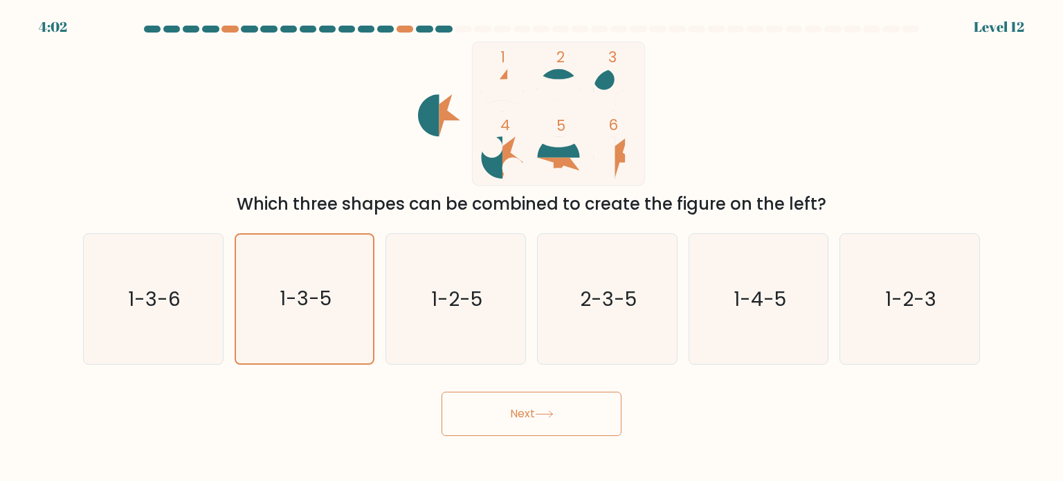
click at [513, 385] on div "Next" at bounding box center [531, 408] width 913 height 55
click at [542, 419] on button "Next" at bounding box center [531, 414] width 180 height 44
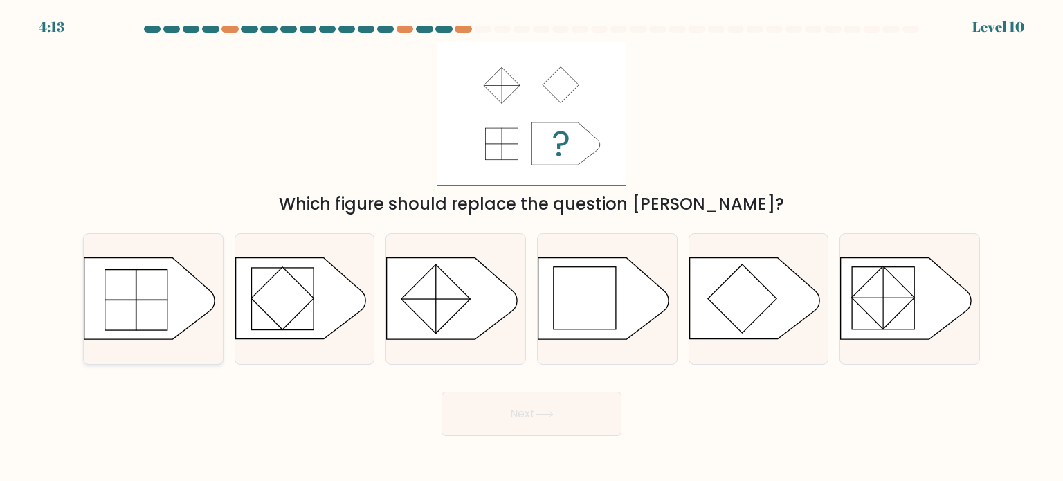
click at [105, 307] on icon at bounding box center [153, 298] width 139 height 82
click at [531, 248] on input "a." at bounding box center [531, 244] width 1 height 7
radio input "true"
drag, startPoint x: 439, startPoint y: 287, endPoint x: 448, endPoint y: 287, distance: 9.0
click at [442, 287] on rect at bounding box center [435, 298] width 69 height 69
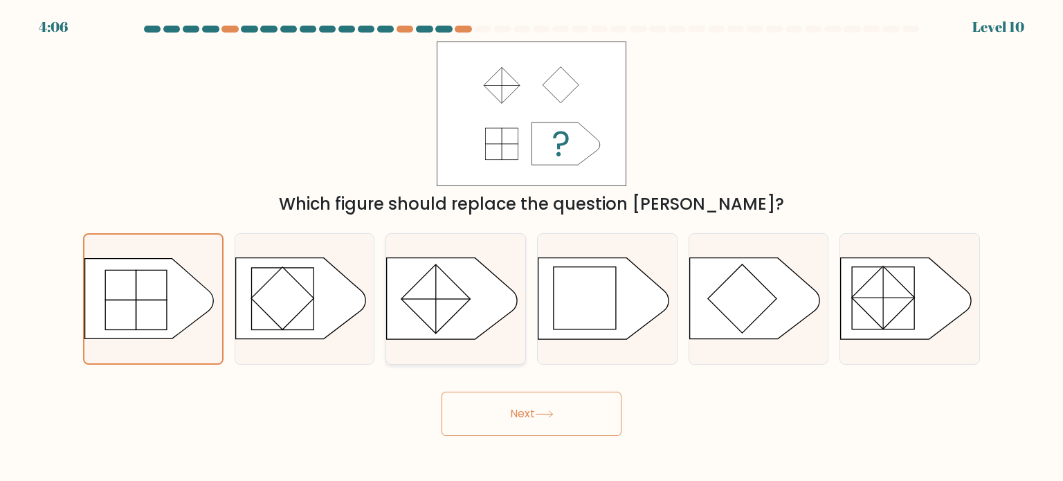
click at [531, 248] on input "c." at bounding box center [531, 244] width 1 height 7
radio input "true"
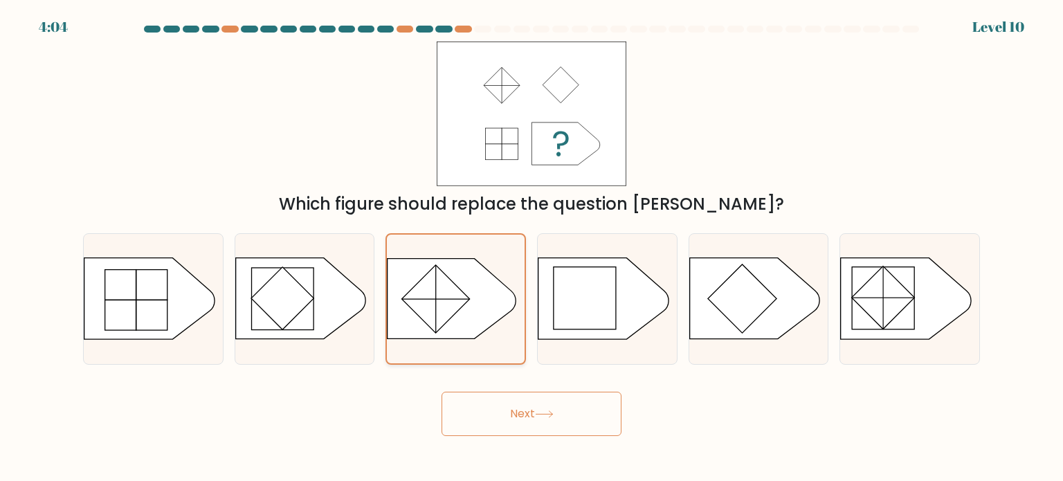
drag, startPoint x: 149, startPoint y: 285, endPoint x: 408, endPoint y: 319, distance: 260.3
click at [149, 285] on rect at bounding box center [136, 300] width 62 height 60
click at [531, 248] on input "a." at bounding box center [531, 244] width 1 height 7
radio input "true"
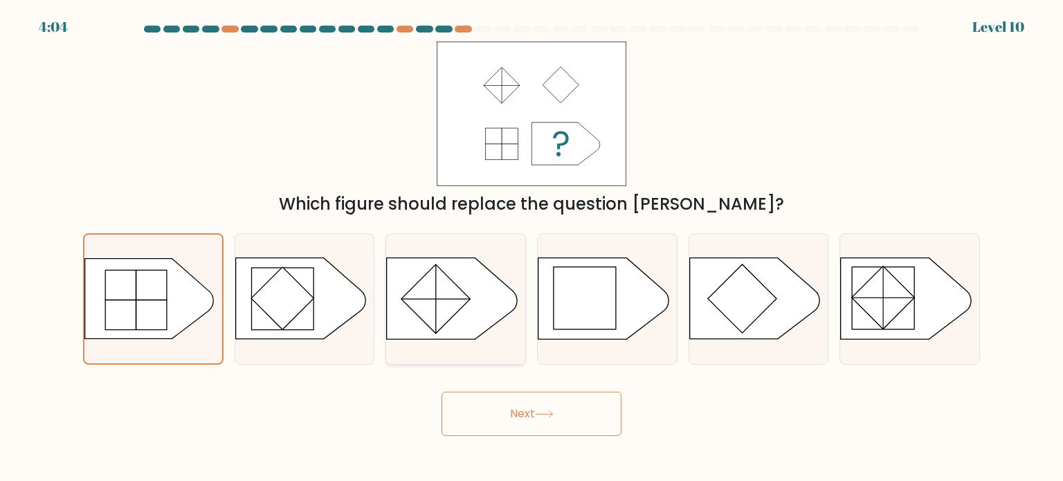
click at [459, 295] on rect at bounding box center [435, 298] width 69 height 69
click at [531, 248] on input "c." at bounding box center [531, 244] width 1 height 7
radio input "true"
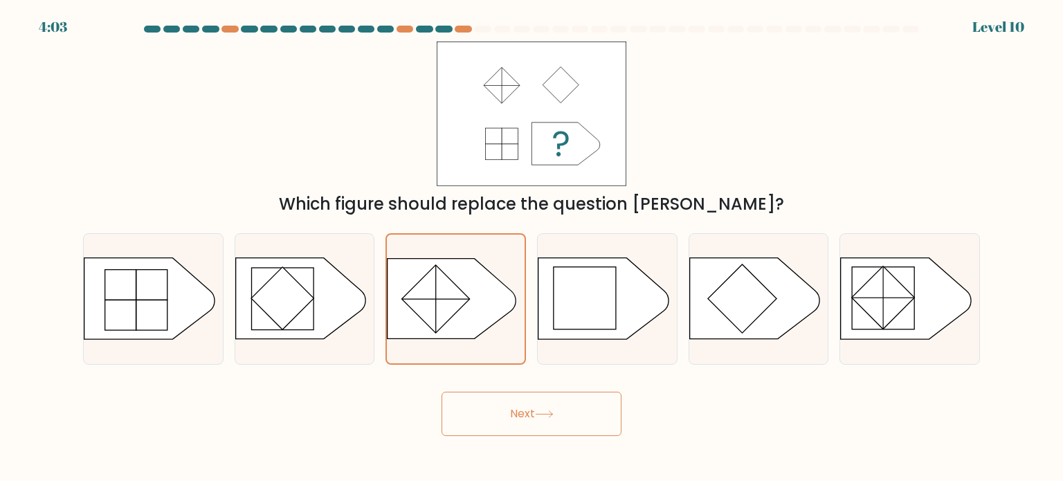
click at [631, 428] on div "Next" at bounding box center [531, 408] width 913 height 55
click at [534, 406] on button "Next" at bounding box center [531, 414] width 180 height 44
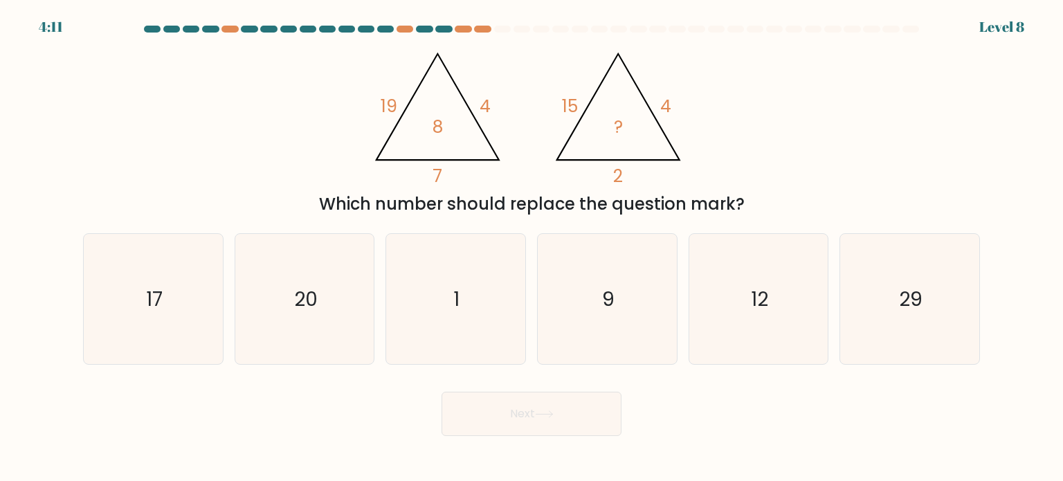
click at [450, 120] on icon "@import url('https://fonts.googleapis.com/css?family=Abril+Fatface:400,100,100i…" at bounding box center [531, 114] width 332 height 145
click at [610, 257] on icon "9" at bounding box center [607, 299] width 130 height 130
click at [532, 248] on input "d. 9" at bounding box center [531, 244] width 1 height 7
radio input "true"
drag, startPoint x: 558, startPoint y: 396, endPoint x: 504, endPoint y: 413, distance: 56.5
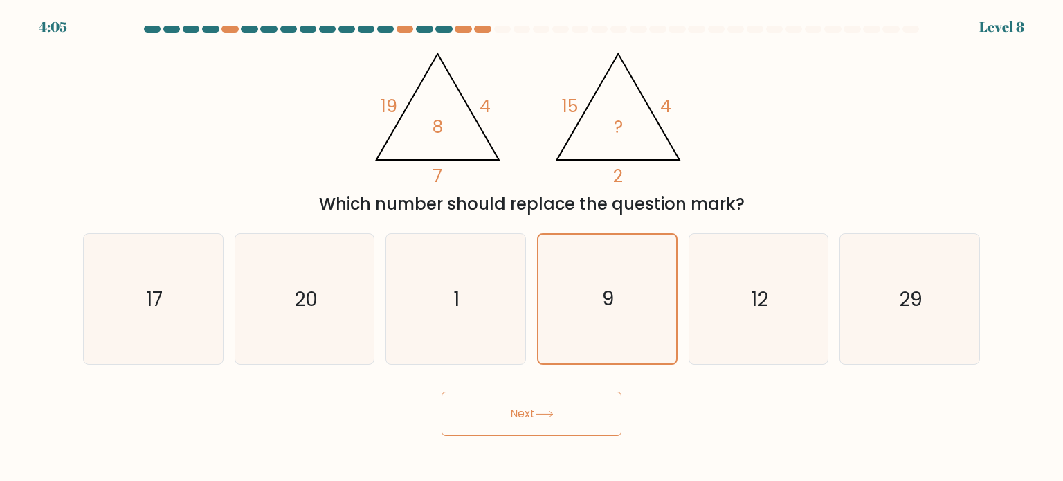
click at [506, 414] on button "Next" at bounding box center [531, 414] width 180 height 44
click at [504, 413] on button "Next" at bounding box center [531, 414] width 180 height 44
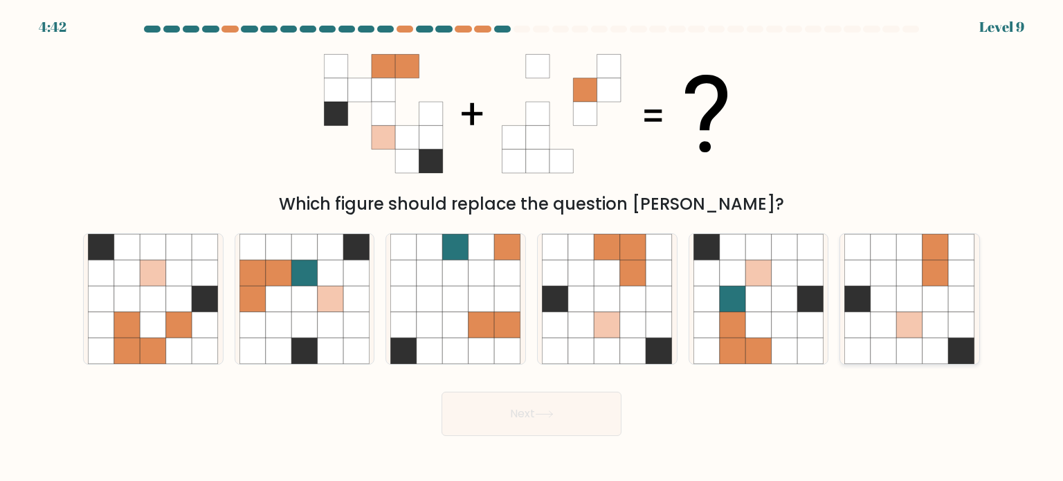
click at [956, 327] on icon at bounding box center [962, 324] width 26 height 26
click at [532, 248] on input "f." at bounding box center [531, 244] width 1 height 7
radio input "true"
click at [554, 421] on button "Next" at bounding box center [531, 414] width 180 height 44
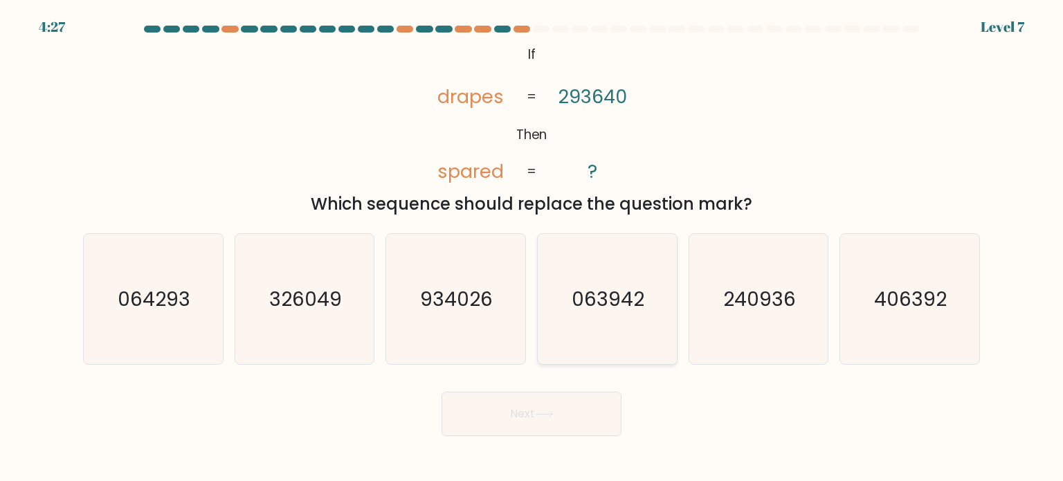
drag, startPoint x: 597, startPoint y: 295, endPoint x: 558, endPoint y: 352, distance: 68.7
click at [597, 295] on text "063942" at bounding box center [608, 298] width 73 height 28
click at [532, 248] on input "d. 063942" at bounding box center [531, 244] width 1 height 7
radio input "true"
click at [529, 407] on button "Next" at bounding box center [531, 414] width 180 height 44
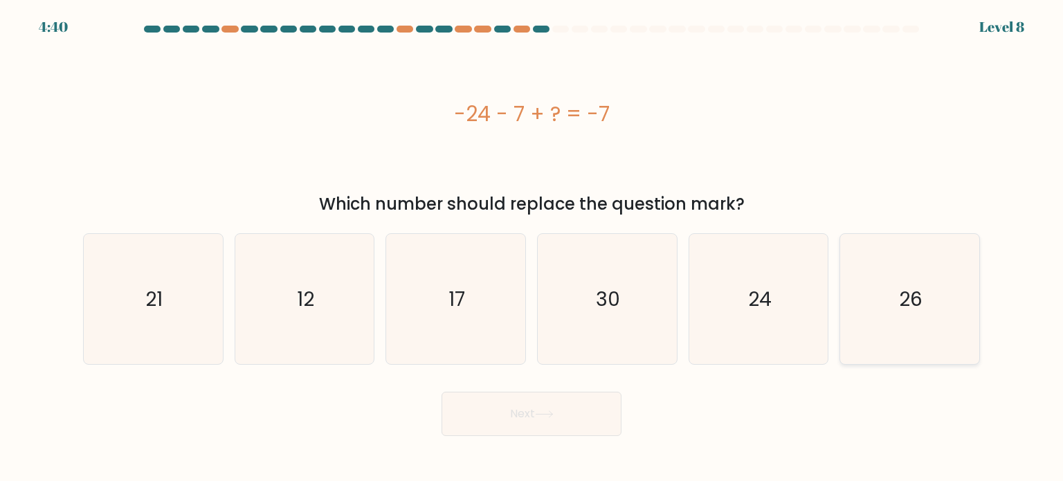
click at [953, 323] on icon "26" at bounding box center [909, 299] width 130 height 130
click at [532, 248] on input "f. 26" at bounding box center [531, 244] width 1 height 7
radio input "true"
click at [477, 418] on button "Next" at bounding box center [531, 414] width 180 height 44
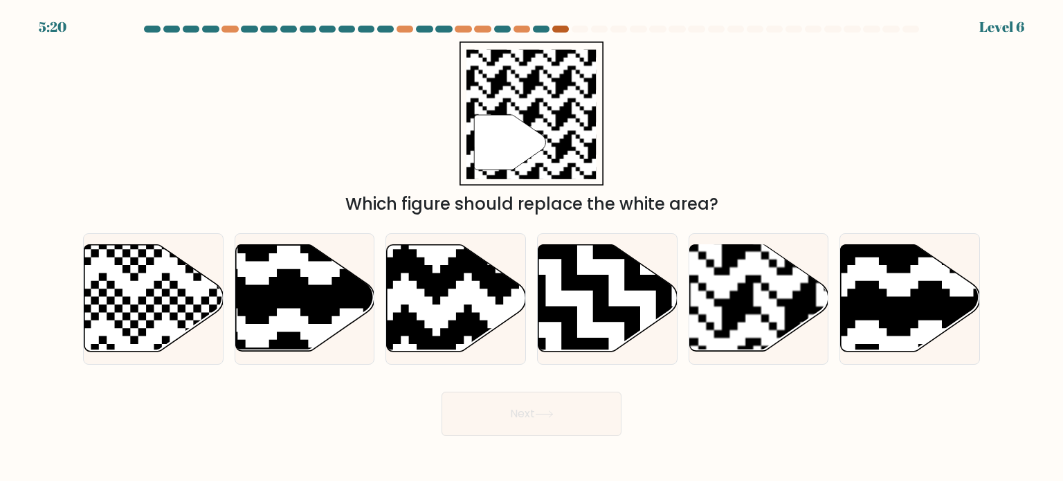
click at [556, 28] on div at bounding box center [560, 29] width 17 height 7
click at [760, 293] on rect at bounding box center [801, 244] width 252 height 252
click at [532, 248] on input "e." at bounding box center [531, 244] width 1 height 7
radio input "true"
click at [574, 413] on button "Next" at bounding box center [531, 414] width 180 height 44
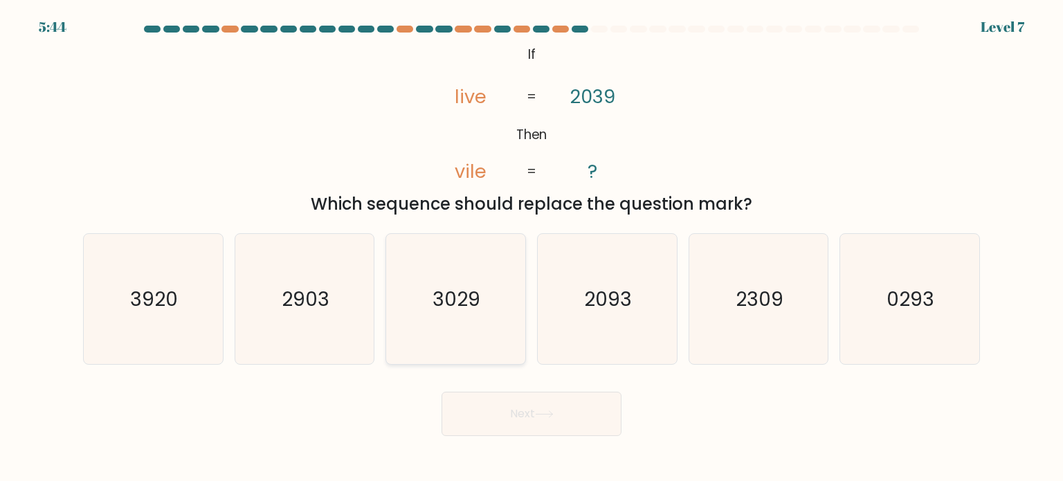
click at [487, 302] on icon "3029" at bounding box center [455, 299] width 130 height 130
click at [531, 248] on input "c. 3029" at bounding box center [531, 244] width 1 height 7
radio input "true"
click at [526, 414] on button "Next" at bounding box center [531, 414] width 180 height 44
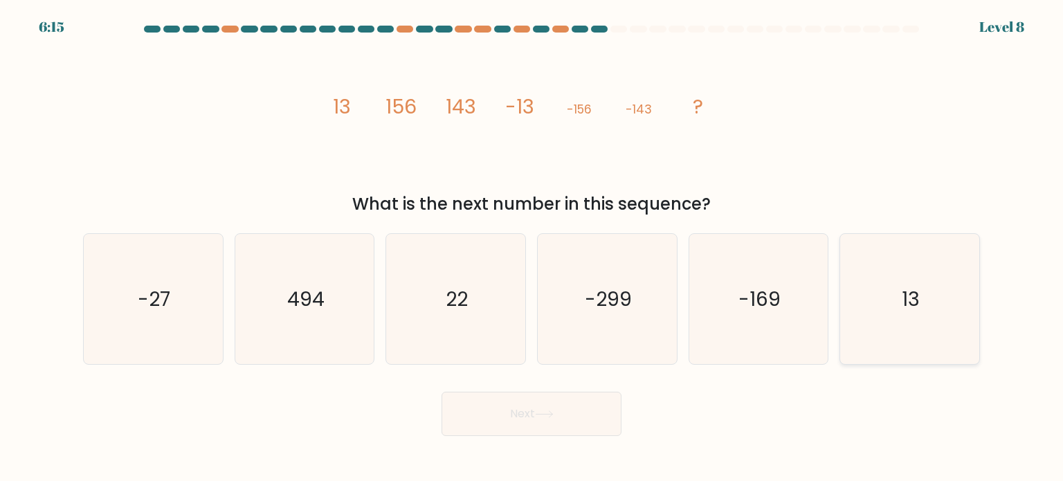
drag, startPoint x: 933, startPoint y: 286, endPoint x: 918, endPoint y: 298, distance: 19.1
click at [933, 286] on icon "13" at bounding box center [909, 299] width 130 height 130
click at [532, 248] on input "f. 13" at bounding box center [531, 244] width 1 height 7
radio input "true"
click at [540, 406] on button "Next" at bounding box center [531, 414] width 180 height 44
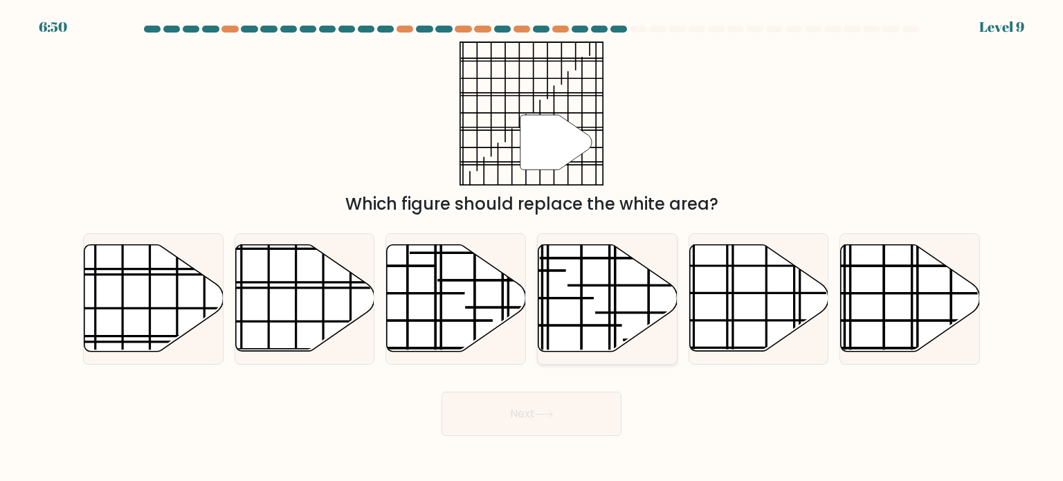
click at [592, 298] on line at bounding box center [552, 298] width 84 height 0
click at [532, 248] on input "d." at bounding box center [531, 244] width 1 height 7
radio input "true"
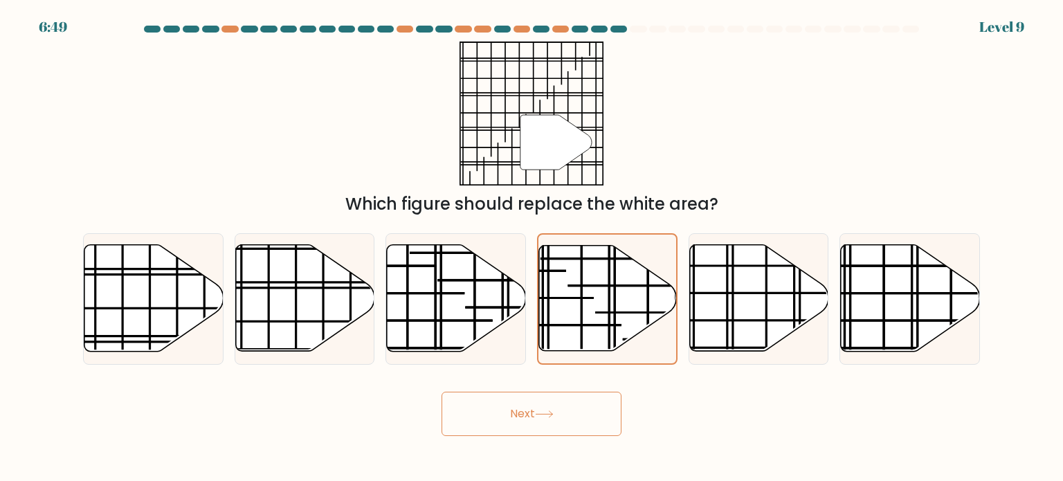
click at [531, 413] on button "Next" at bounding box center [531, 414] width 180 height 44
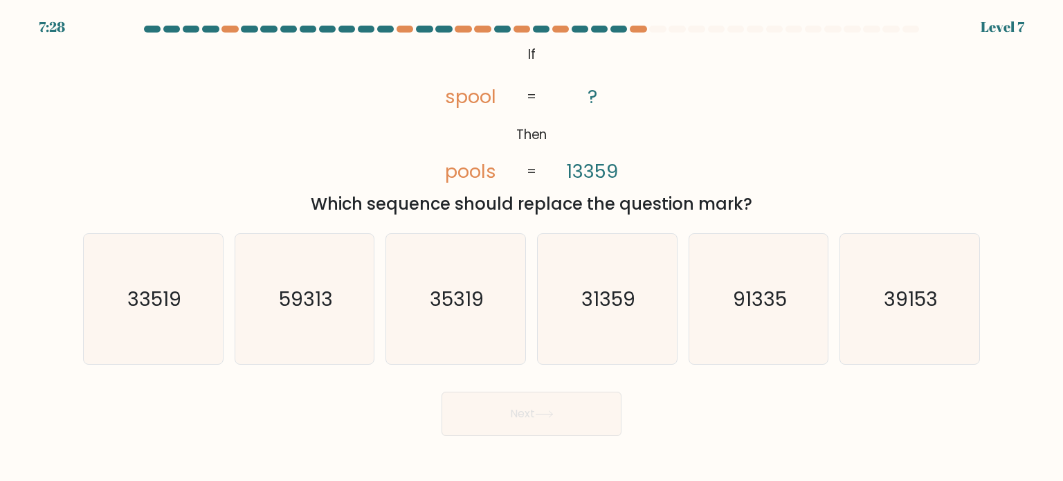
click at [576, 173] on tspan "13359" at bounding box center [593, 171] width 52 height 26
click at [451, 170] on tspan "pools" at bounding box center [470, 171] width 51 height 26
click at [452, 170] on tspan "pools" at bounding box center [470, 171] width 51 height 26
click at [542, 152] on icon "@import url('https://fonts.googleapis.com/css?family=Abril+Fatface:400,100,100i…" at bounding box center [531, 114] width 234 height 145
click at [742, 292] on text "91335" at bounding box center [760, 298] width 54 height 28
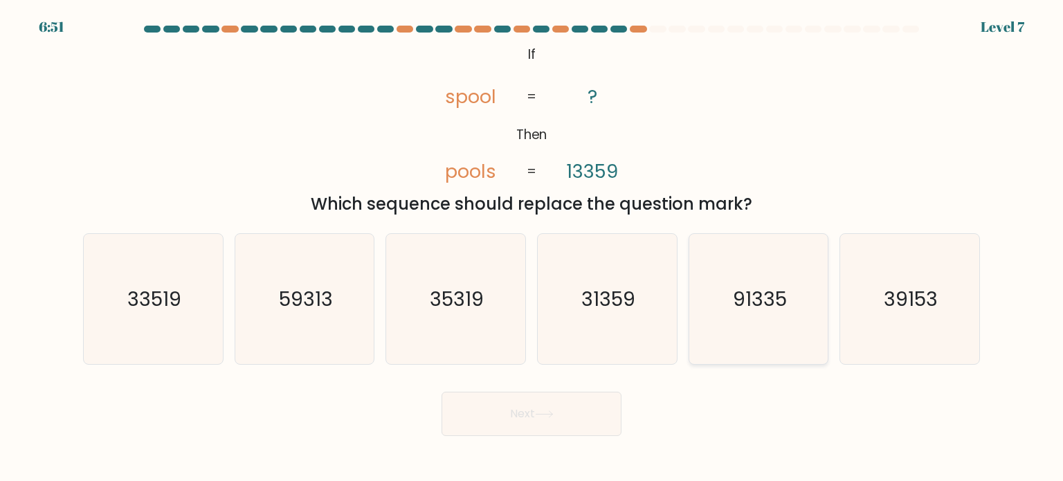
click at [532, 248] on input "e. 91335" at bounding box center [531, 244] width 1 height 7
radio input "true"
click at [532, 399] on button "Next" at bounding box center [531, 414] width 180 height 44
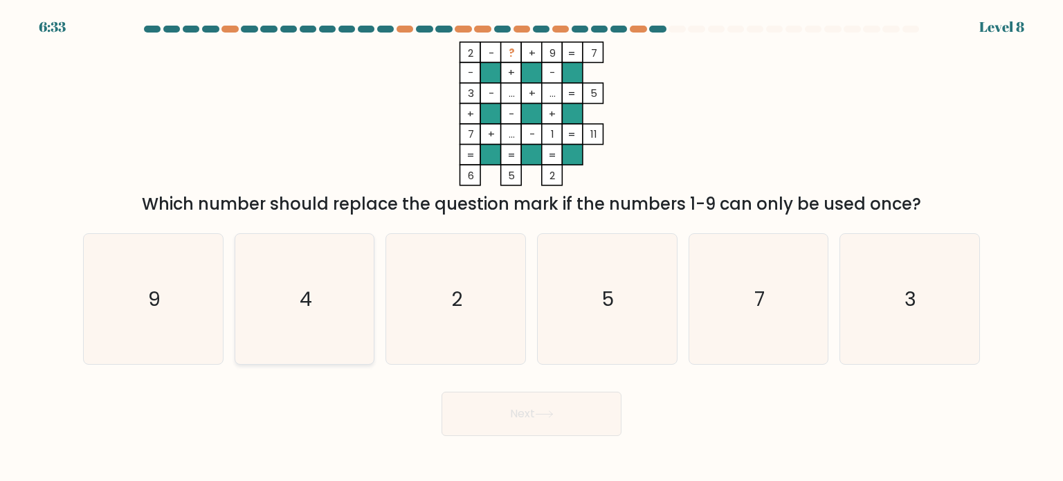
click at [305, 271] on icon "4" at bounding box center [304, 299] width 130 height 130
click at [531, 248] on input "b. 4" at bounding box center [531, 244] width 1 height 7
radio input "true"
click at [572, 403] on button "Next" at bounding box center [531, 414] width 180 height 44
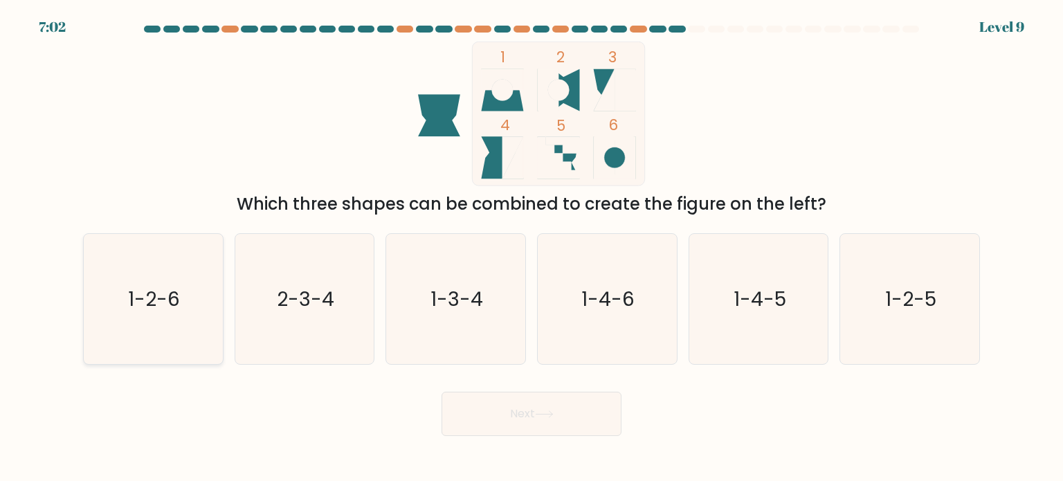
click at [161, 265] on icon "1-2-6" at bounding box center [153, 299] width 130 height 130
click at [531, 248] on input "a. 1-2-6" at bounding box center [531, 244] width 1 height 7
radio input "true"
click at [527, 409] on button "Next" at bounding box center [531, 414] width 180 height 44
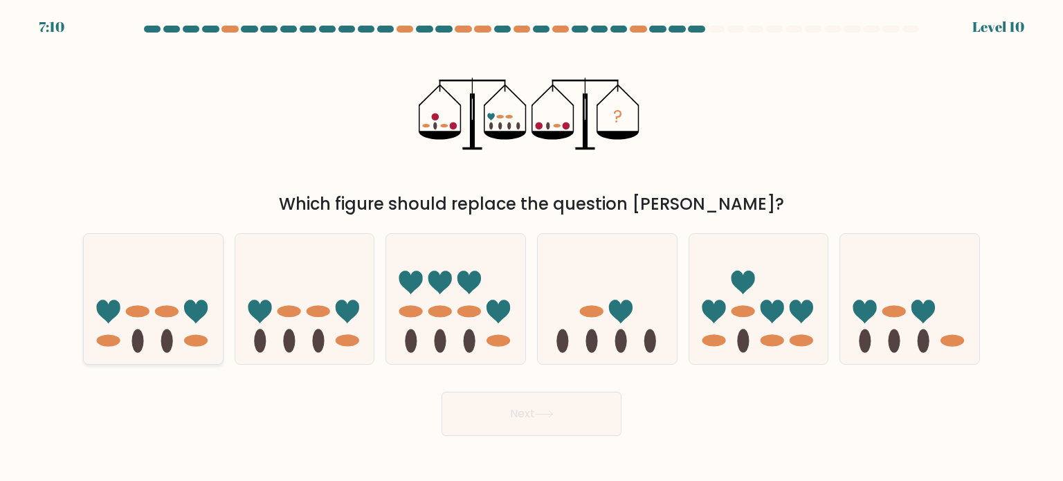
drag, startPoint x: 156, startPoint y: 307, endPoint x: 190, endPoint y: 318, distance: 36.3
click at [158, 307] on icon at bounding box center [153, 298] width 139 height 115
click at [531, 248] on input "a." at bounding box center [531, 244] width 1 height 7
radio input "true"
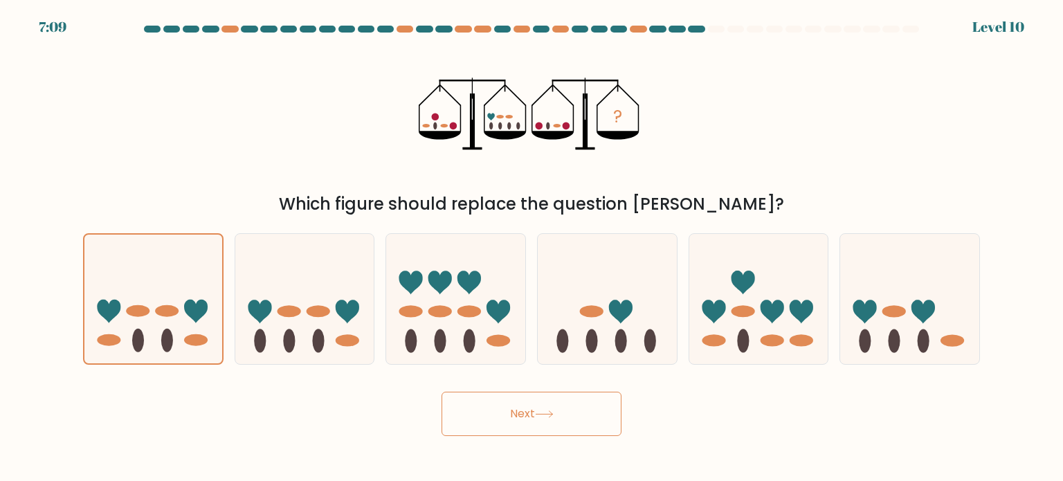
click at [587, 405] on button "Next" at bounding box center [531, 414] width 180 height 44
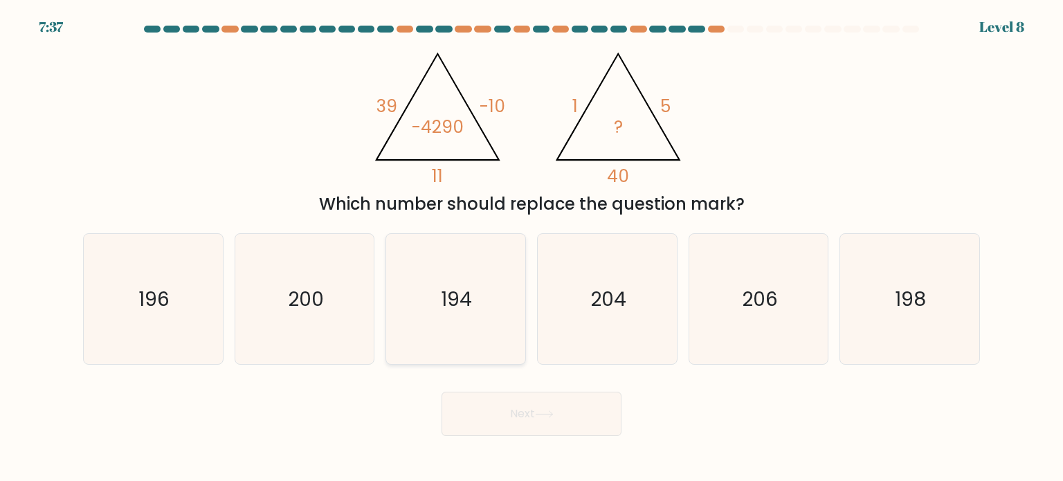
click at [423, 290] on icon "194" at bounding box center [455, 299] width 130 height 130
click at [531, 248] on input "c. 194" at bounding box center [531, 244] width 1 height 7
radio input "true"
click at [289, 257] on icon "200" at bounding box center [304, 299] width 130 height 130
click at [531, 248] on input "b. 200" at bounding box center [531, 244] width 1 height 7
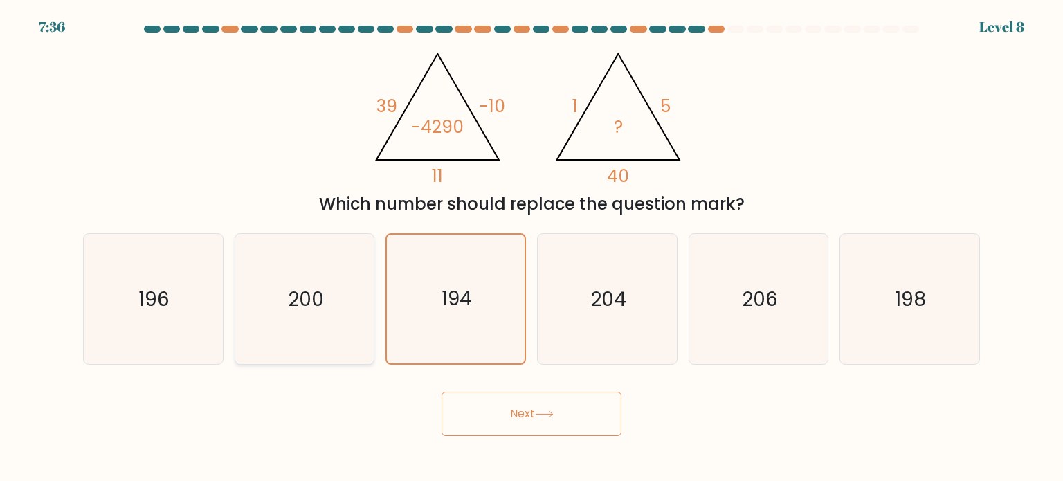
radio input "true"
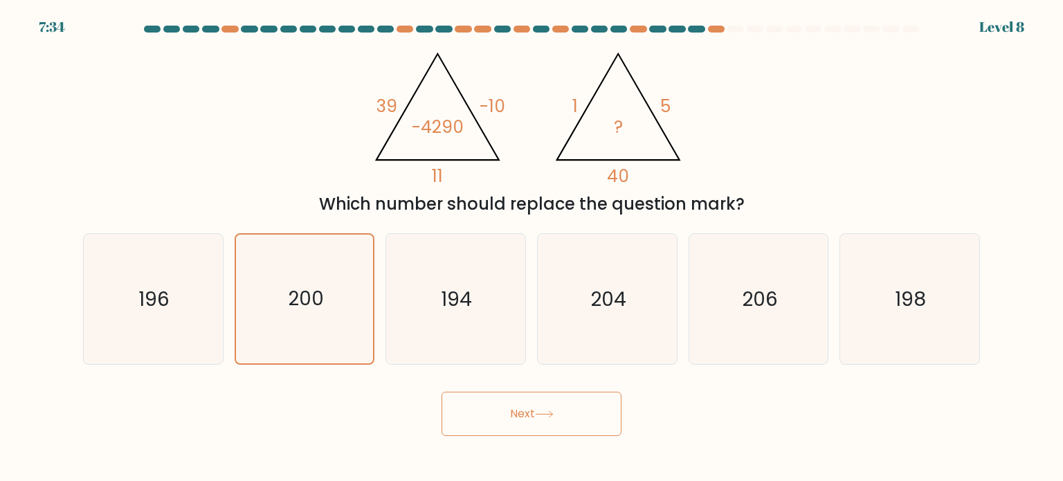
click at [549, 433] on button "Next" at bounding box center [531, 414] width 180 height 44
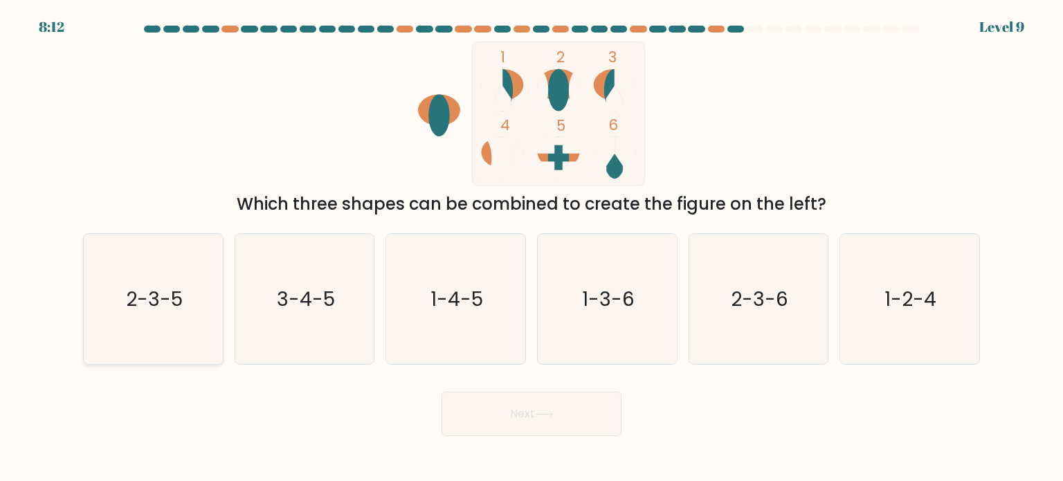
click at [159, 295] on text "2-3-5" at bounding box center [154, 298] width 57 height 28
click at [531, 248] on input "a. 2-3-5" at bounding box center [531, 244] width 1 height 7
radio input "true"
click at [479, 394] on button "Next" at bounding box center [531, 414] width 180 height 44
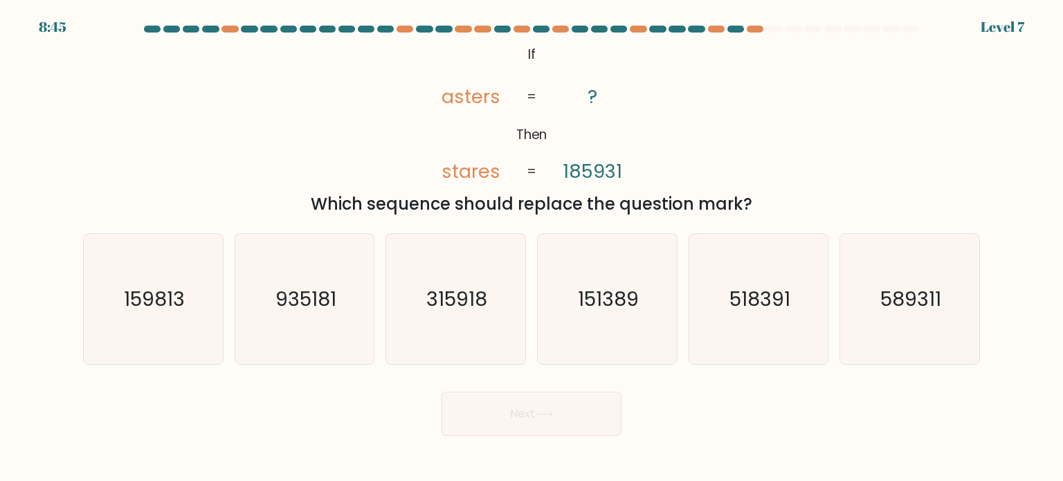
drag, startPoint x: 755, startPoint y: 304, endPoint x: 670, endPoint y: 368, distance: 106.7
click at [757, 304] on text "518391" at bounding box center [759, 298] width 61 height 28
click at [532, 248] on input "e. 518391" at bounding box center [531, 244] width 1 height 7
radio input "true"
click at [498, 431] on button "Next" at bounding box center [531, 414] width 180 height 44
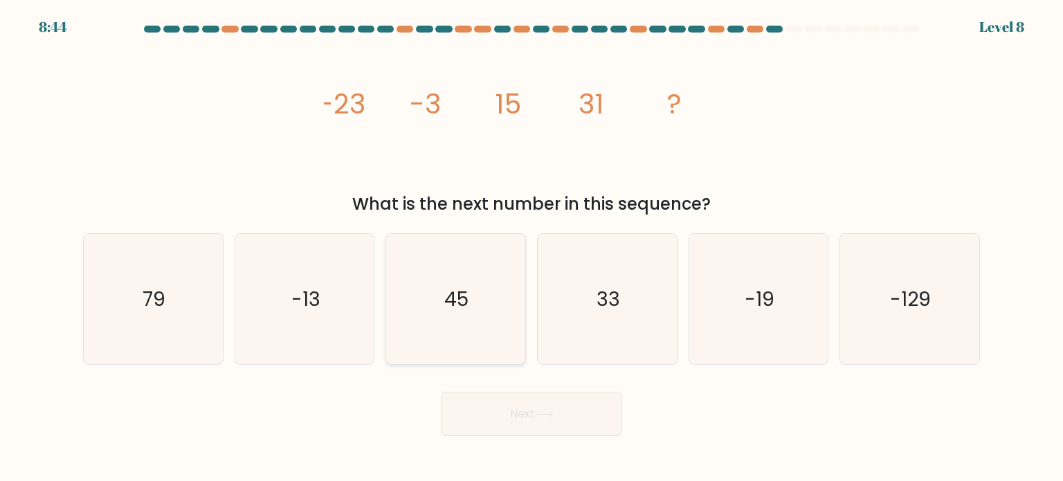
click at [388, 271] on div "45" at bounding box center [455, 298] width 140 height 131
click at [531, 248] on input "c. 45" at bounding box center [531, 244] width 1 height 7
radio input "true"
click at [538, 413] on icon at bounding box center [544, 414] width 19 height 8
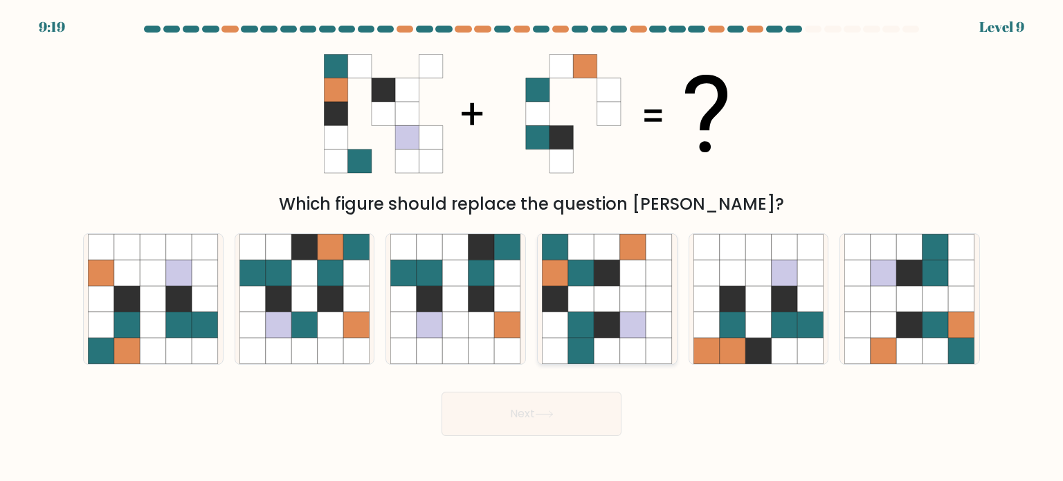
click at [576, 275] on icon at bounding box center [581, 272] width 26 height 26
click at [532, 248] on input "d." at bounding box center [531, 244] width 1 height 7
radio input "true"
click at [576, 420] on button "Next" at bounding box center [531, 414] width 180 height 44
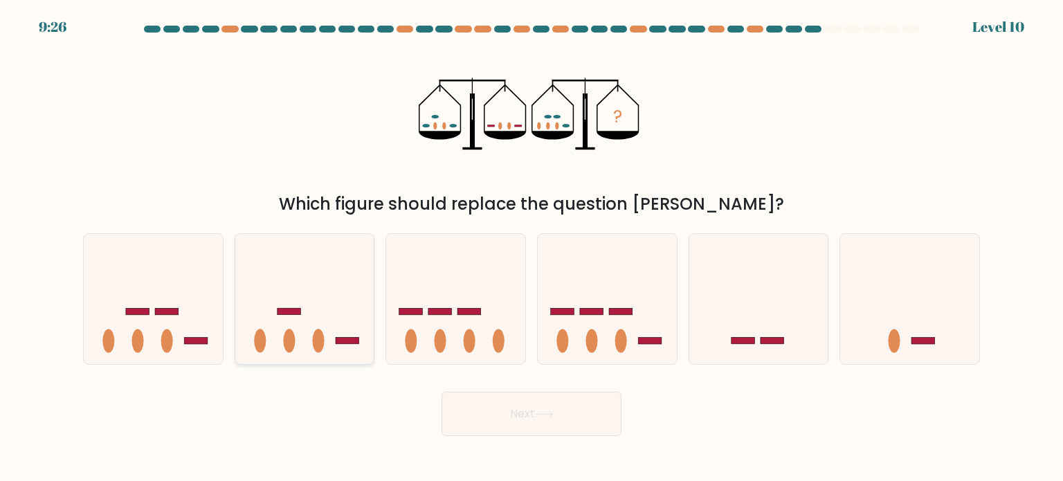
click at [298, 297] on icon at bounding box center [304, 298] width 139 height 115
click at [531, 248] on input "b." at bounding box center [531, 244] width 1 height 7
radio input "true"
click at [542, 410] on icon at bounding box center [544, 414] width 19 height 8
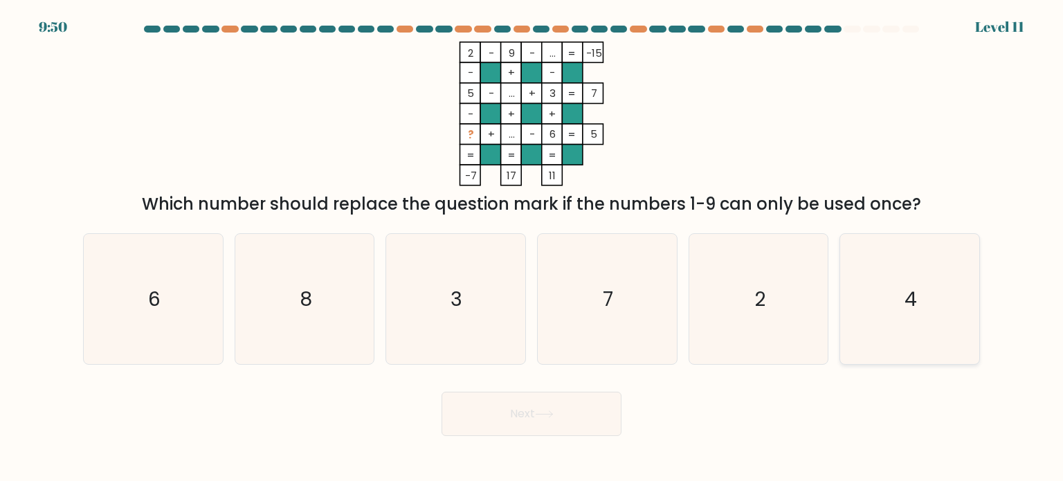
click at [892, 275] on icon "4" at bounding box center [909, 299] width 130 height 130
click at [532, 248] on input "f. 4" at bounding box center [531, 244] width 1 height 7
radio input "true"
click at [522, 426] on button "Next" at bounding box center [531, 414] width 180 height 44
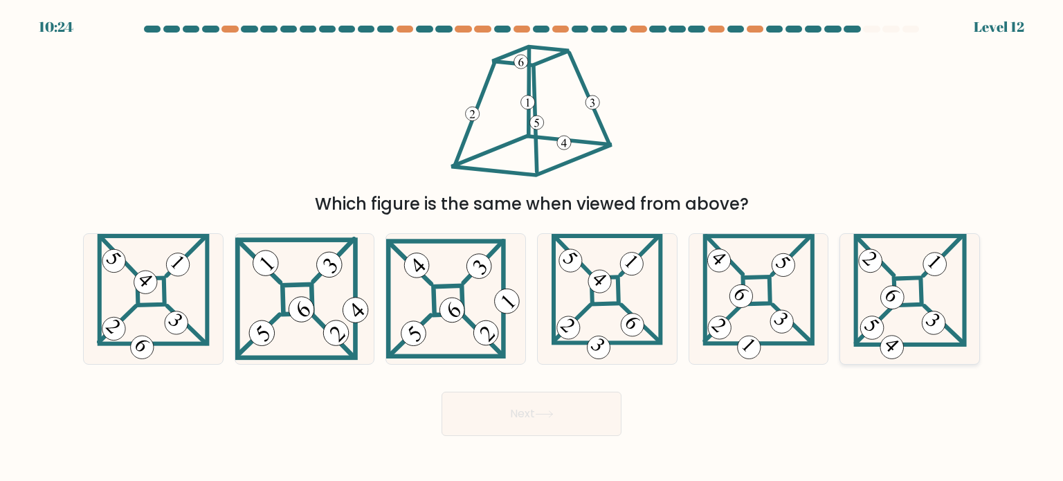
click at [911, 273] on icon at bounding box center [909, 299] width 113 height 130
click at [532, 248] on input "f." at bounding box center [531, 244] width 1 height 7
radio input "true"
click at [540, 401] on button "Next" at bounding box center [531, 414] width 180 height 44
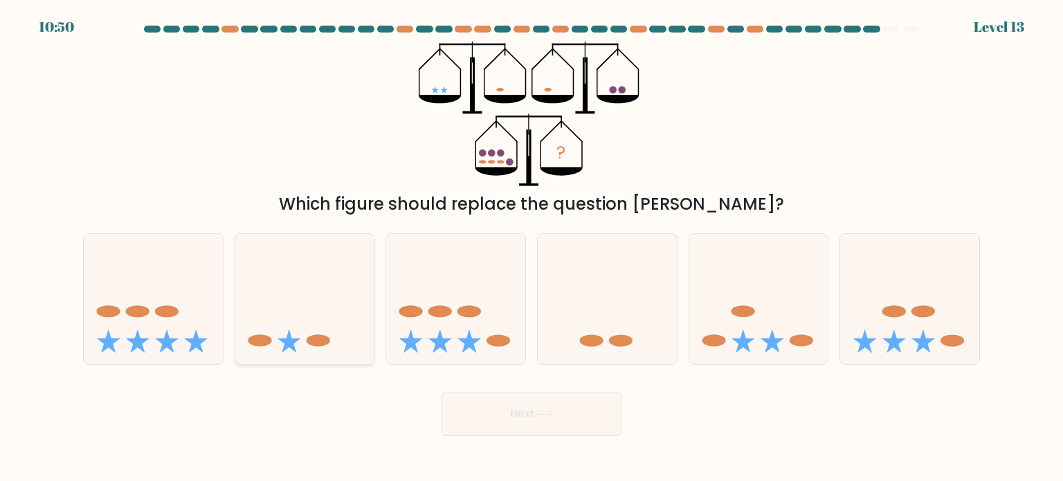
click at [290, 304] on icon at bounding box center [304, 298] width 139 height 115
click at [531, 248] on input "b." at bounding box center [531, 244] width 1 height 7
radio input "true"
click at [551, 423] on button "Next" at bounding box center [531, 414] width 180 height 44
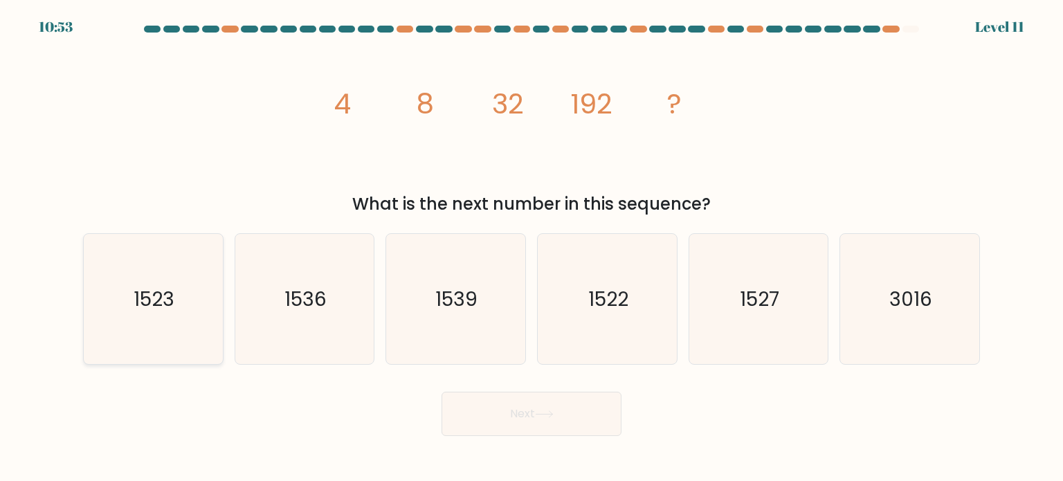
drag, startPoint x: 201, startPoint y: 328, endPoint x: 211, endPoint y: 326, distance: 9.9
click at [202, 328] on icon "1523" at bounding box center [153, 299] width 130 height 130
click at [531, 248] on input "a. 1523" at bounding box center [531, 244] width 1 height 7
radio input "true"
click at [523, 409] on button "Next" at bounding box center [531, 414] width 180 height 44
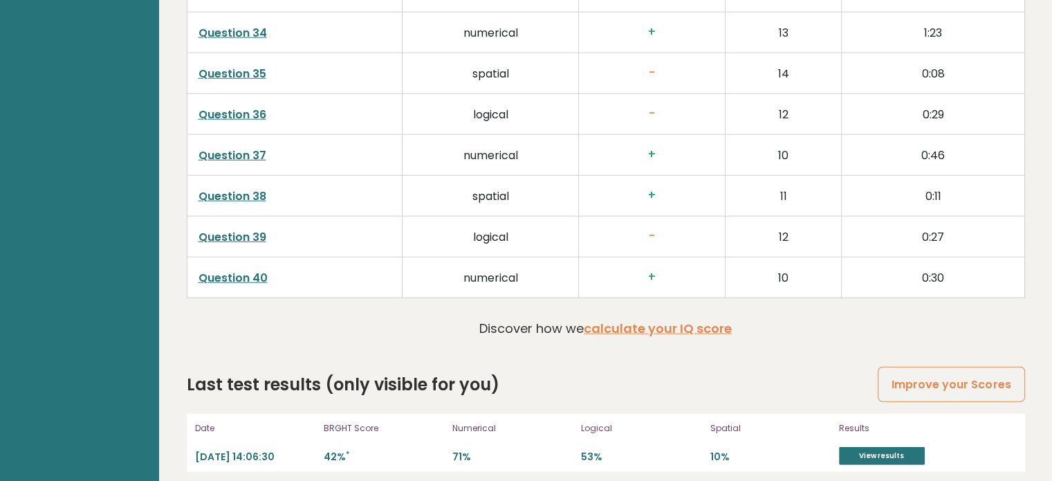
scroll to position [3692, 0]
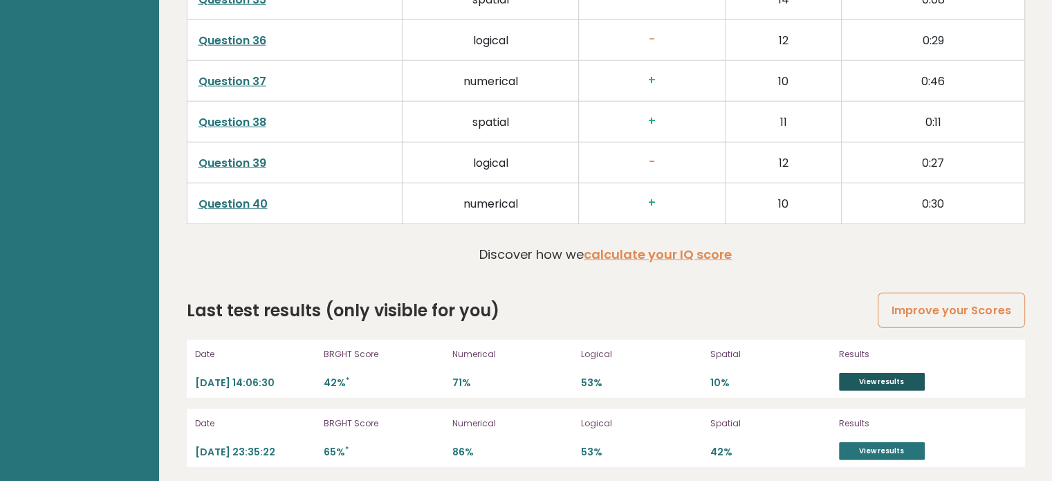
click at [874, 376] on link "View results" at bounding box center [882, 382] width 86 height 18
click at [924, 452] on link "View results" at bounding box center [882, 451] width 86 height 18
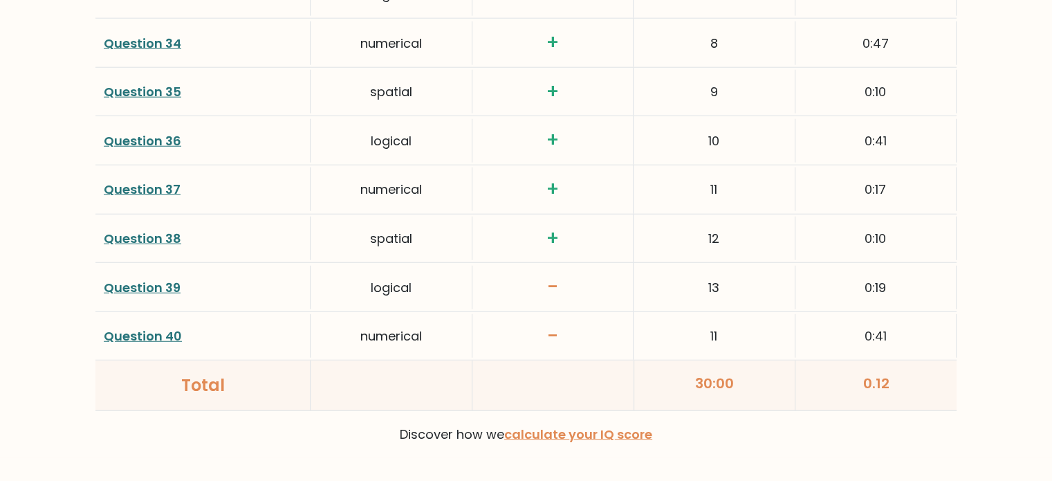
scroll to position [3685, 0]
